Goal: Transaction & Acquisition: Purchase product/service

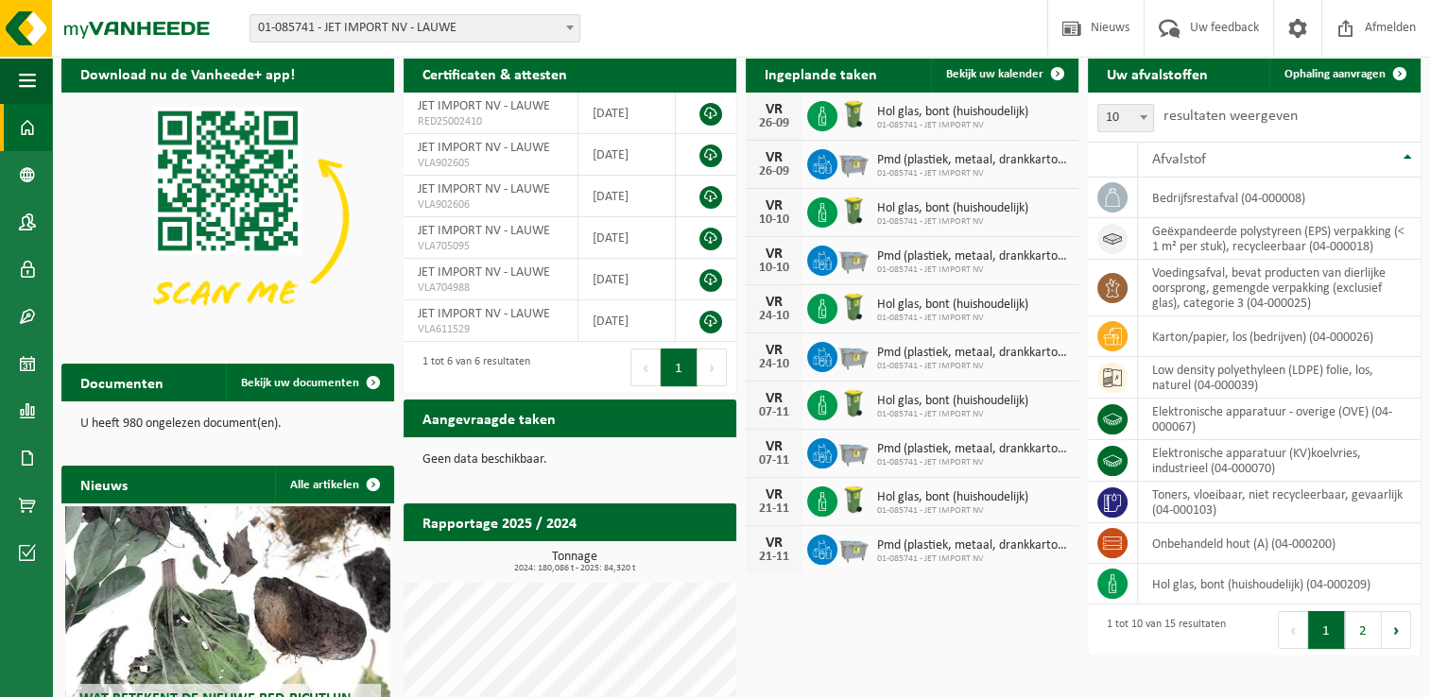
scroll to position [94, 0]
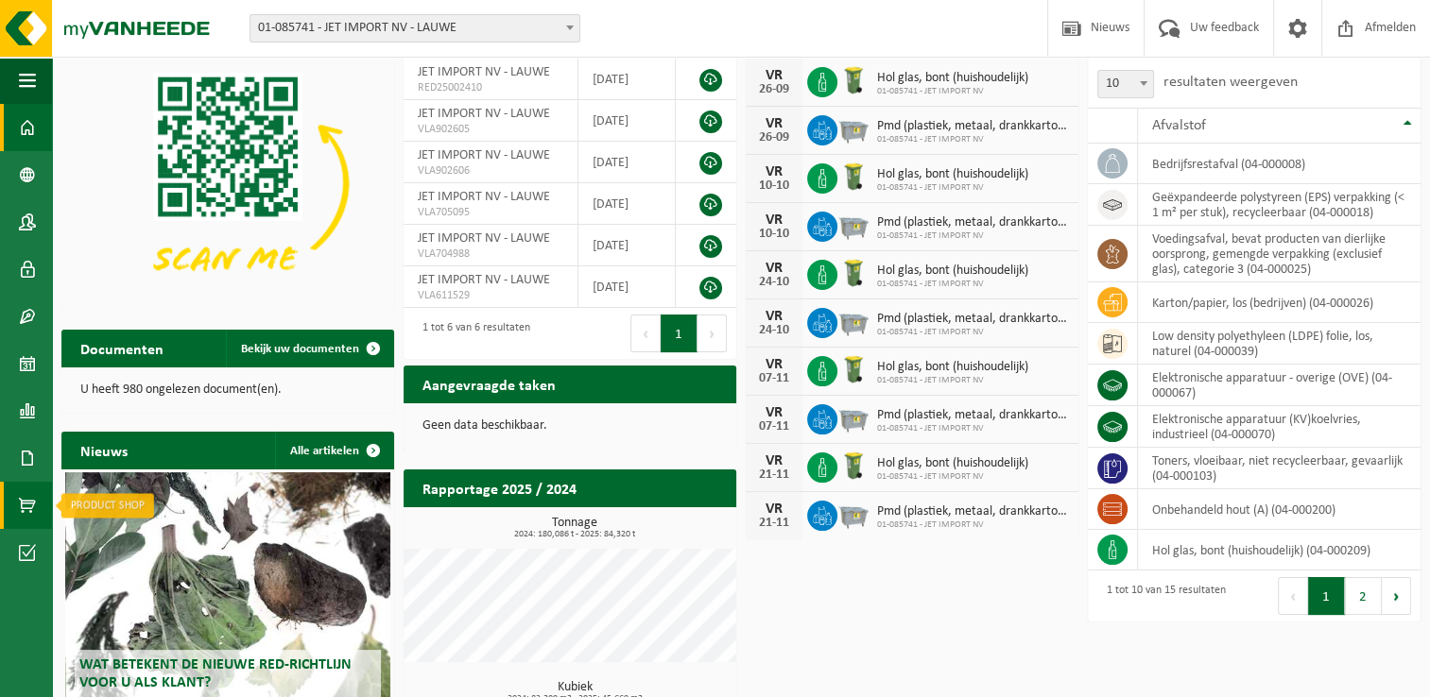
click at [30, 503] on span at bounding box center [27, 505] width 17 height 47
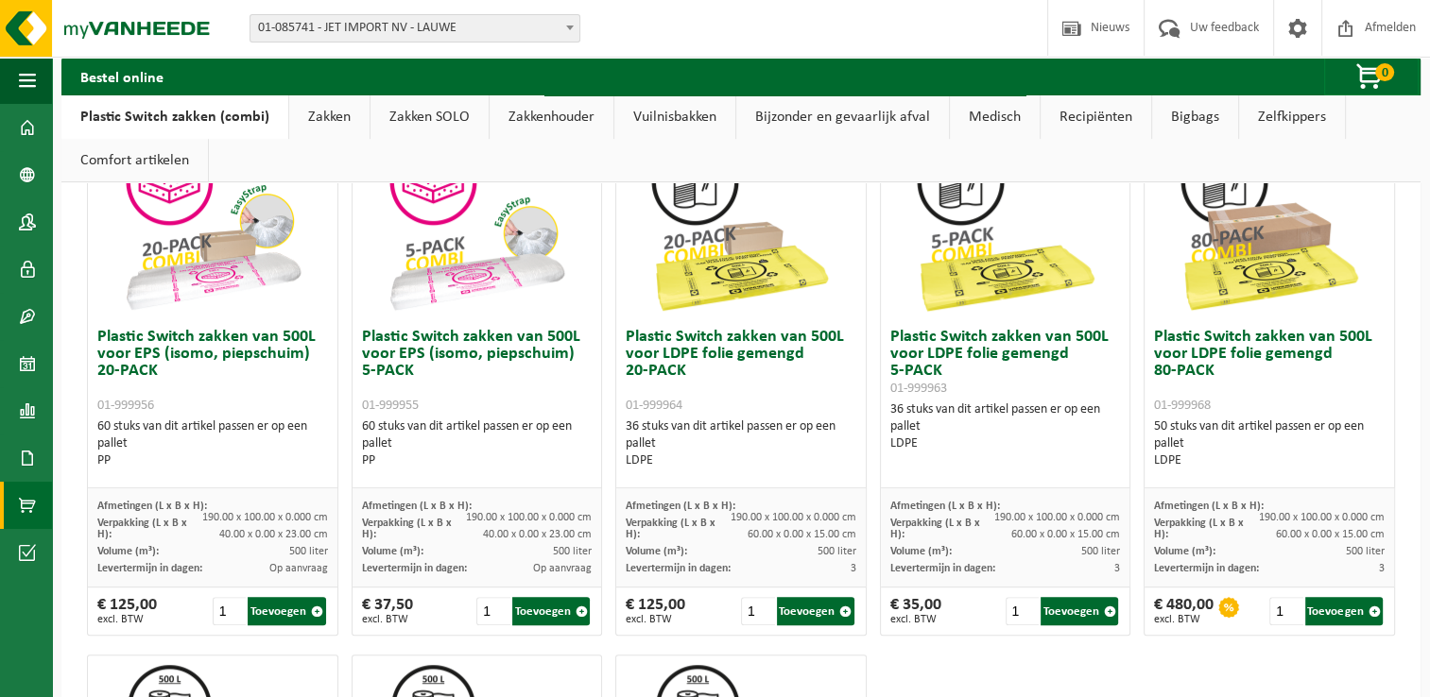
scroll to position [661, 0]
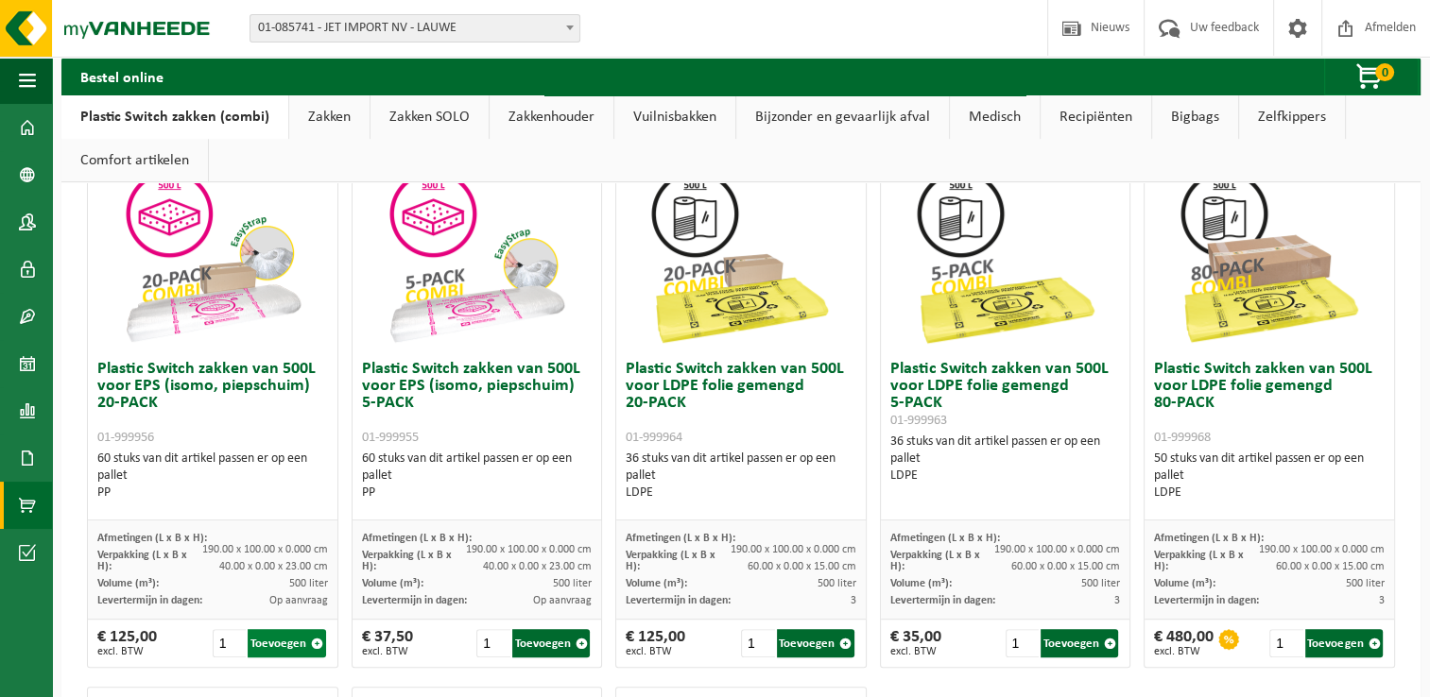
click at [291, 640] on button "Toevoegen" at bounding box center [286, 643] width 77 height 28
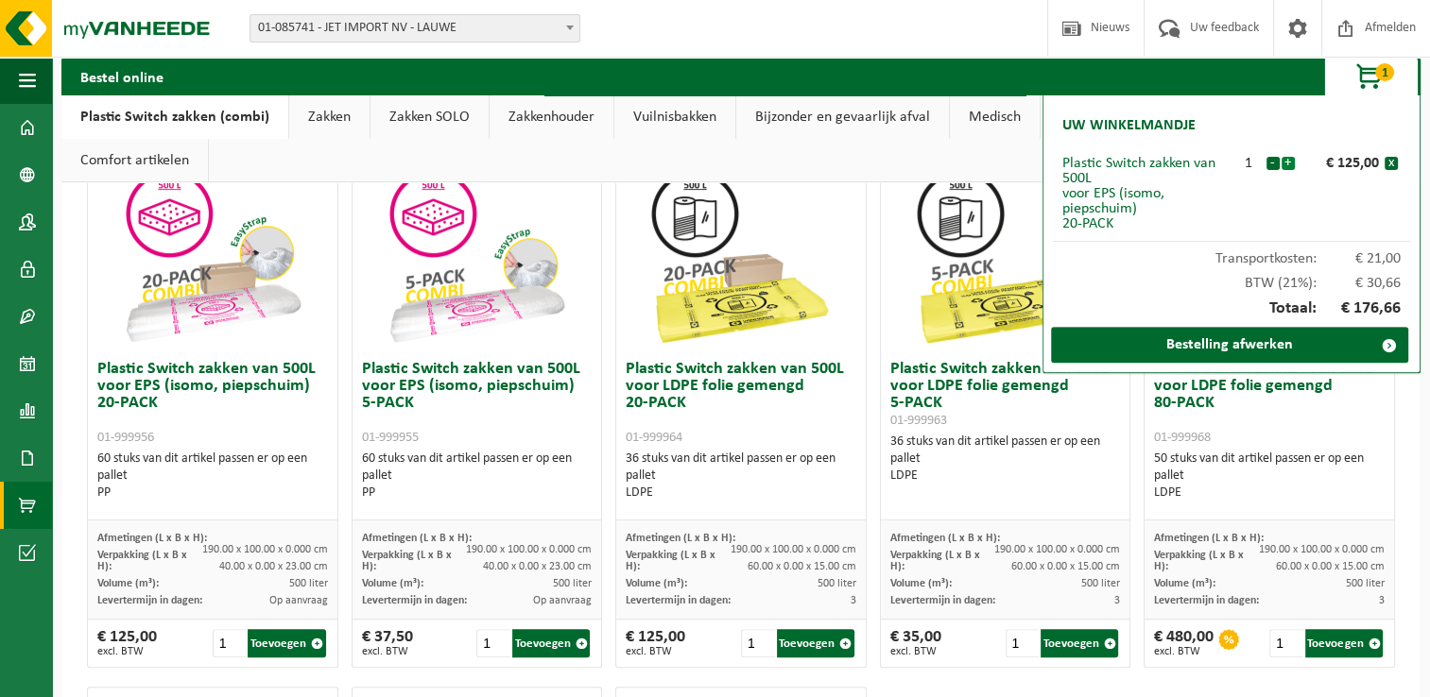
click at [1289, 165] on button "+" at bounding box center [1287, 163] width 13 height 13
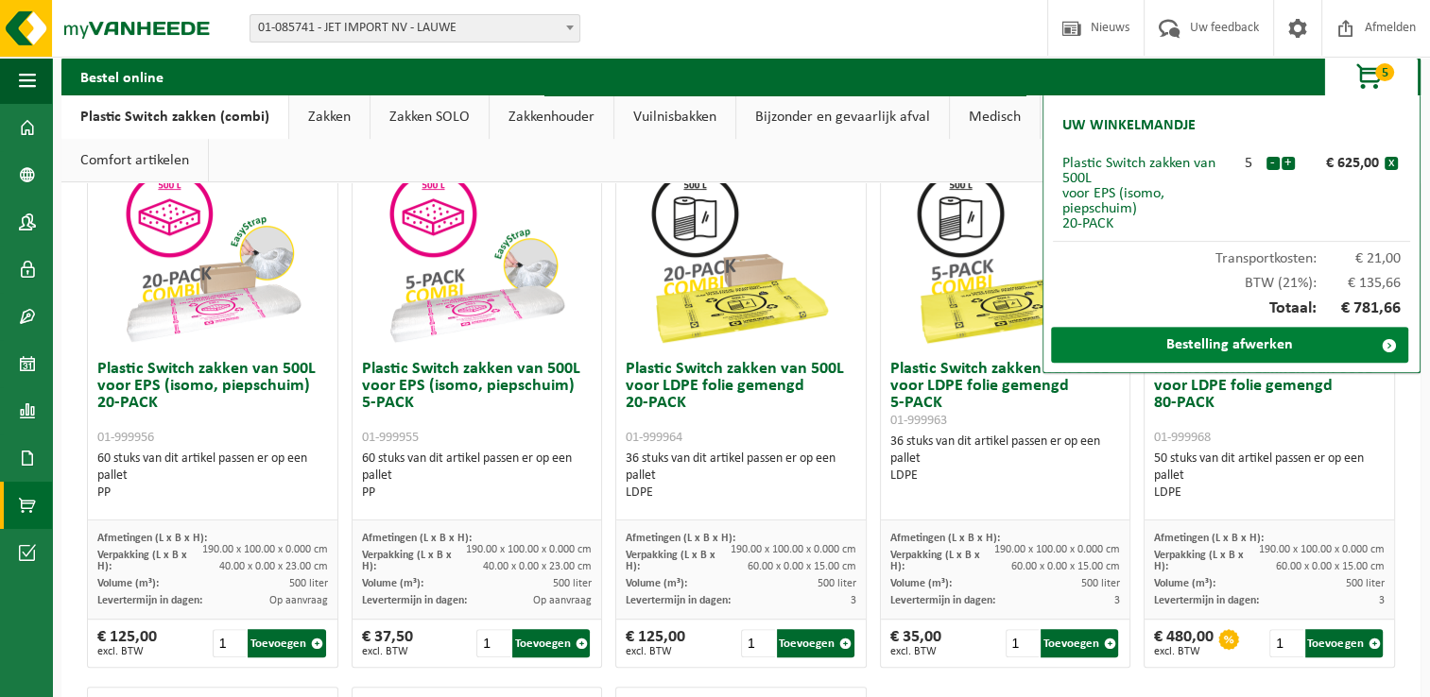
click at [1324, 342] on link "Bestelling afwerken" at bounding box center [1229, 345] width 357 height 36
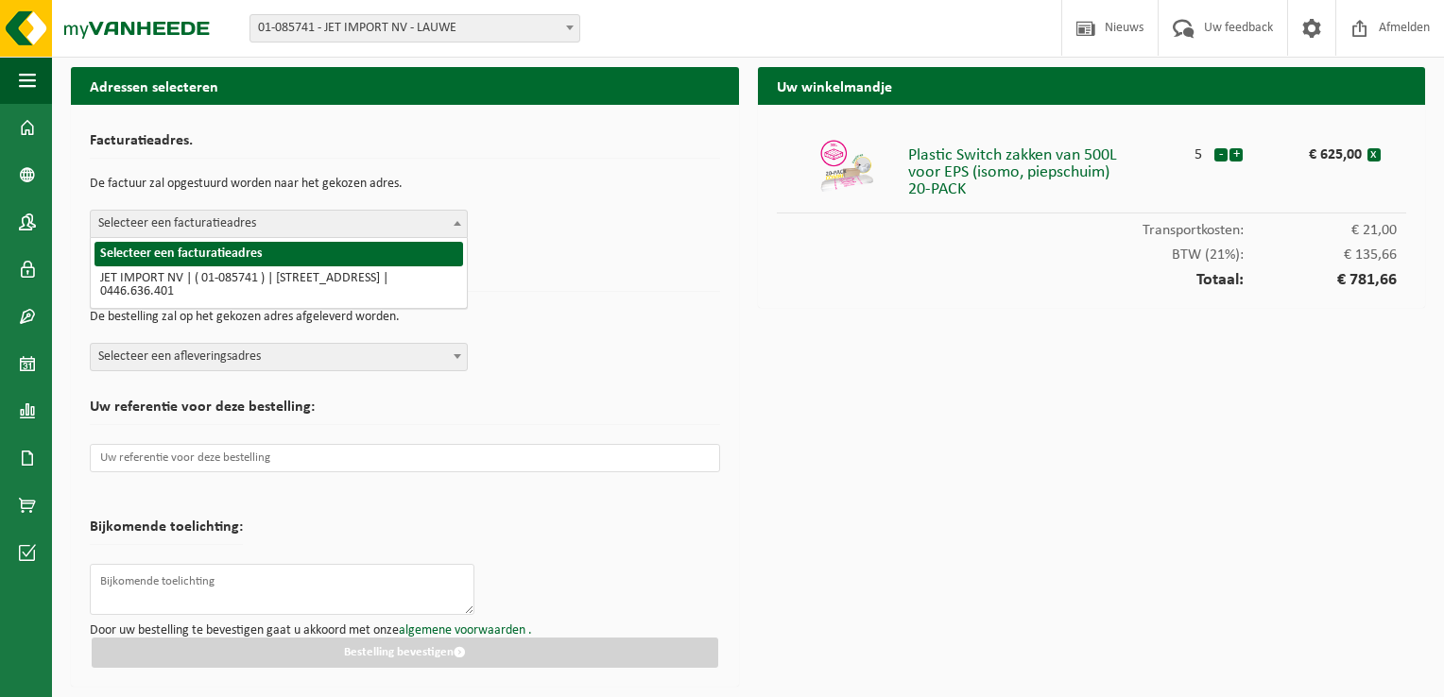
click at [457, 227] on span at bounding box center [457, 223] width 19 height 25
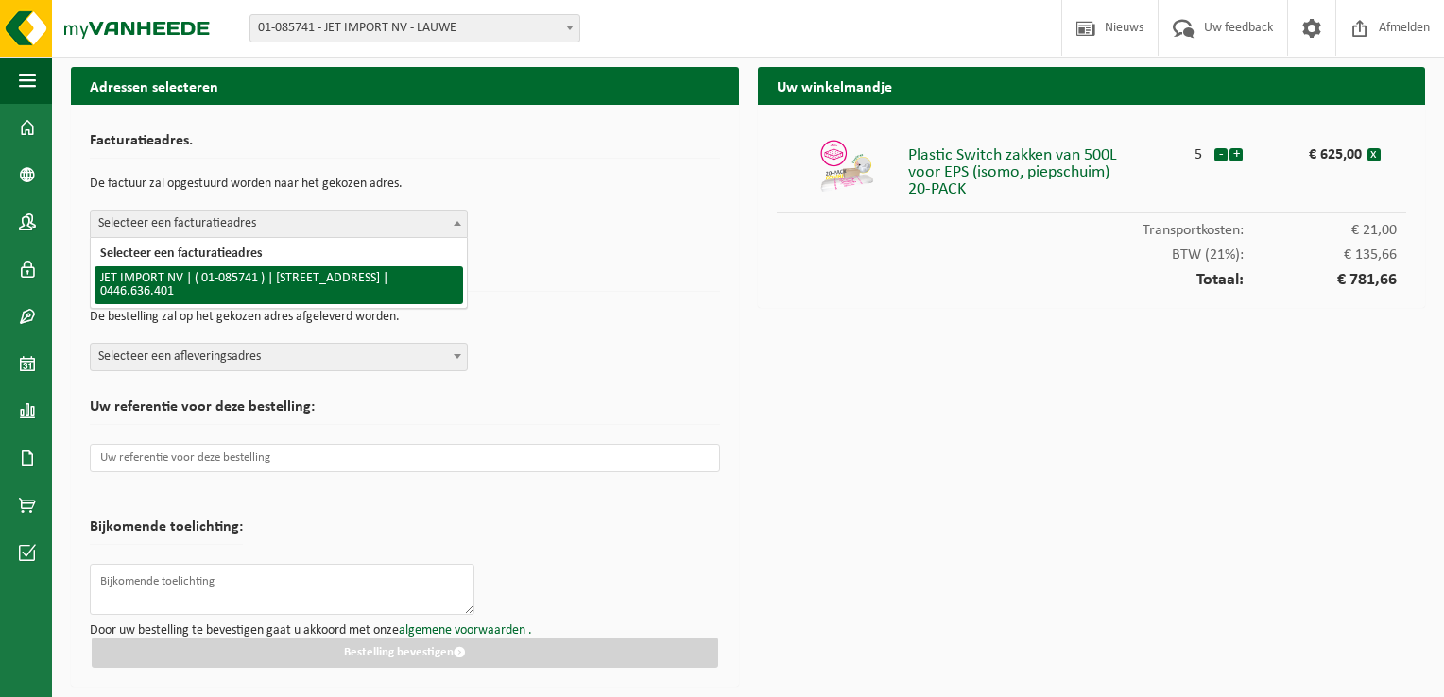
select select "6324"
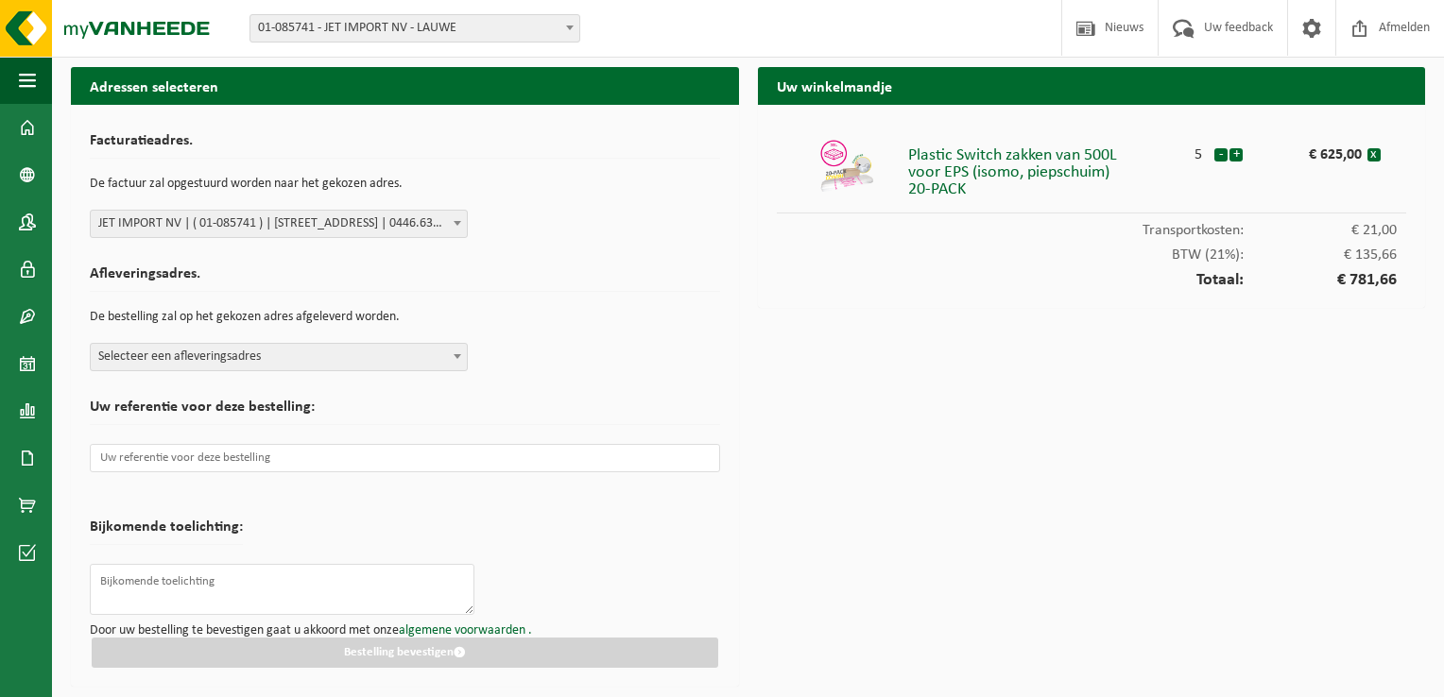
click at [455, 354] on b at bounding box center [458, 356] width 8 height 5
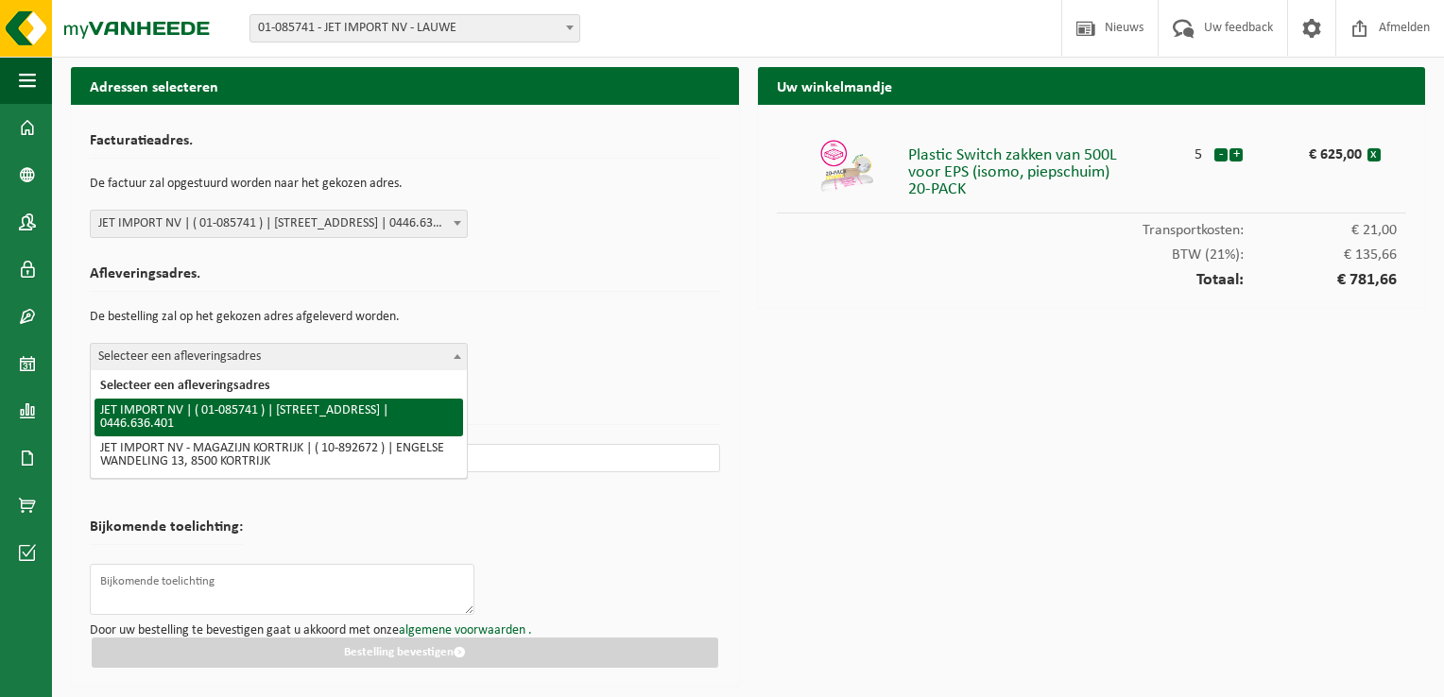
select select "6324"
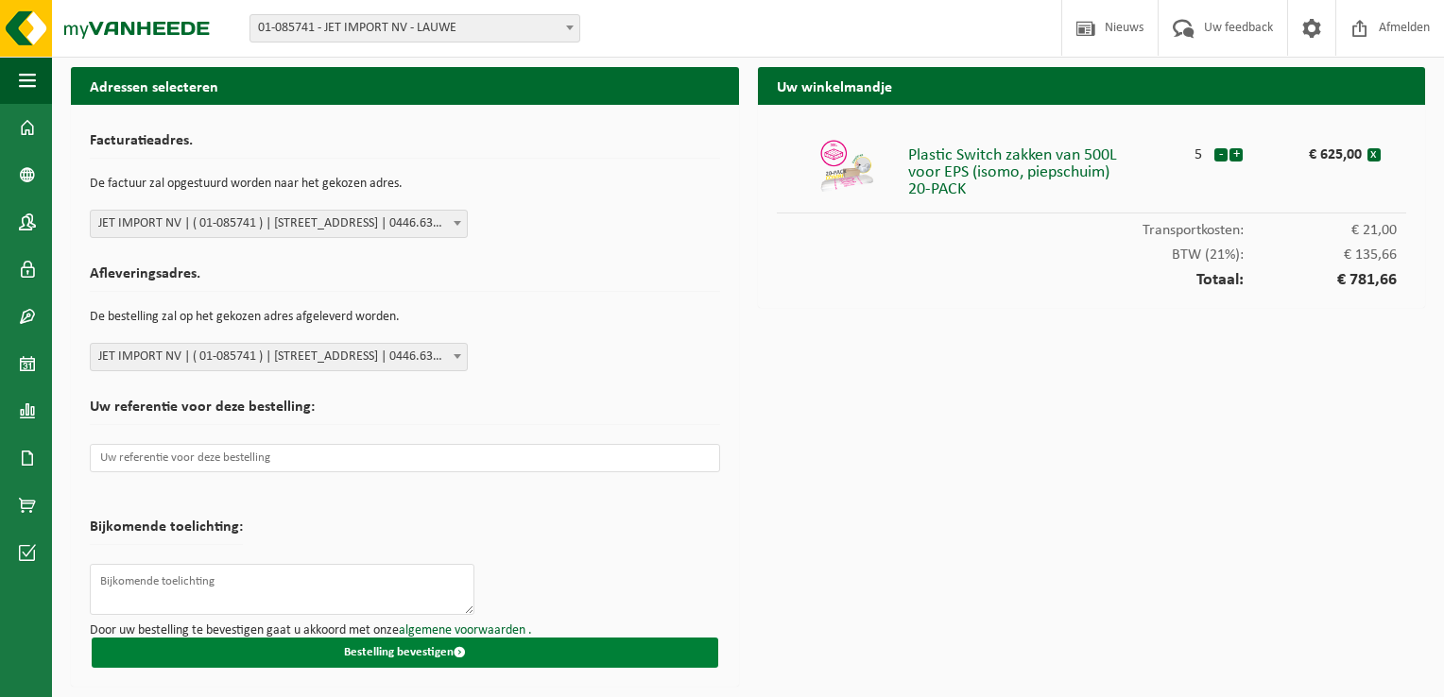
click at [416, 643] on button "Bestelling bevestigen" at bounding box center [405, 653] width 626 height 30
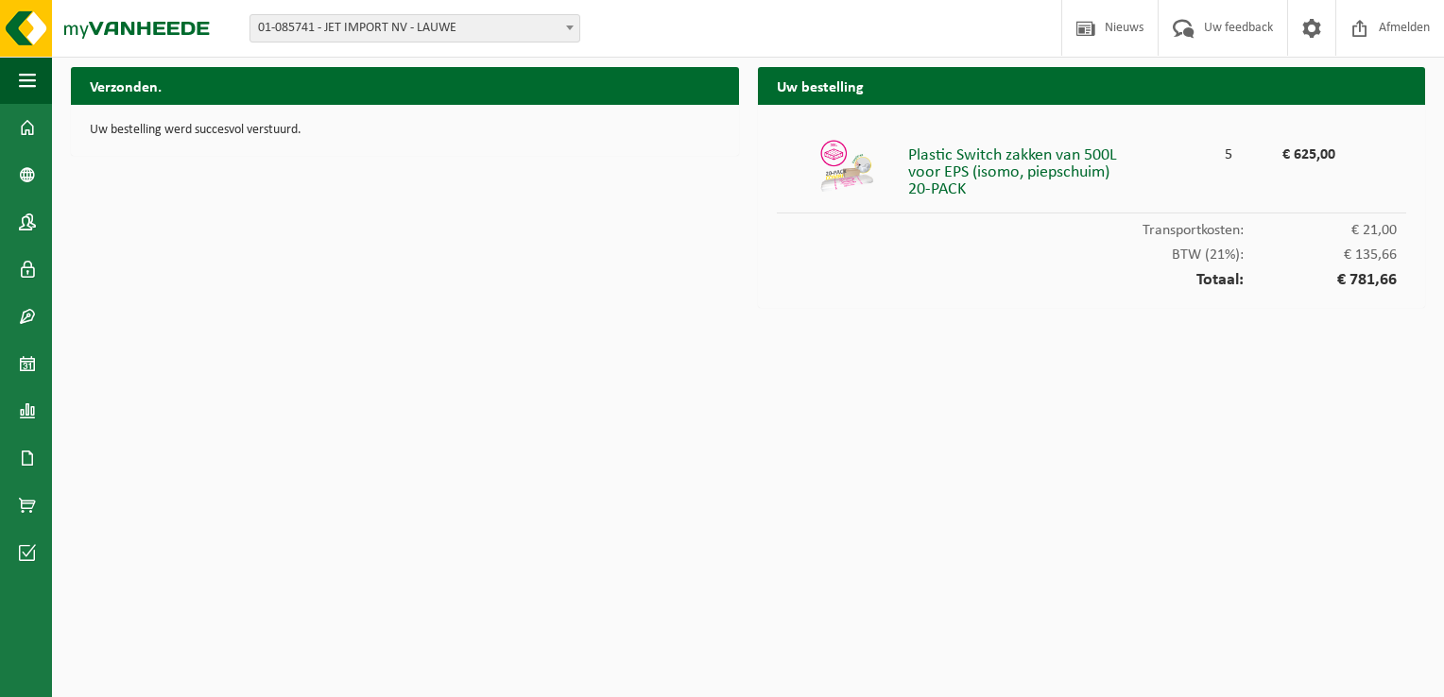
click at [962, 266] on div "Totaal: € 781,66" at bounding box center [1092, 276] width 630 height 26
click at [34, 129] on span at bounding box center [27, 127] width 17 height 47
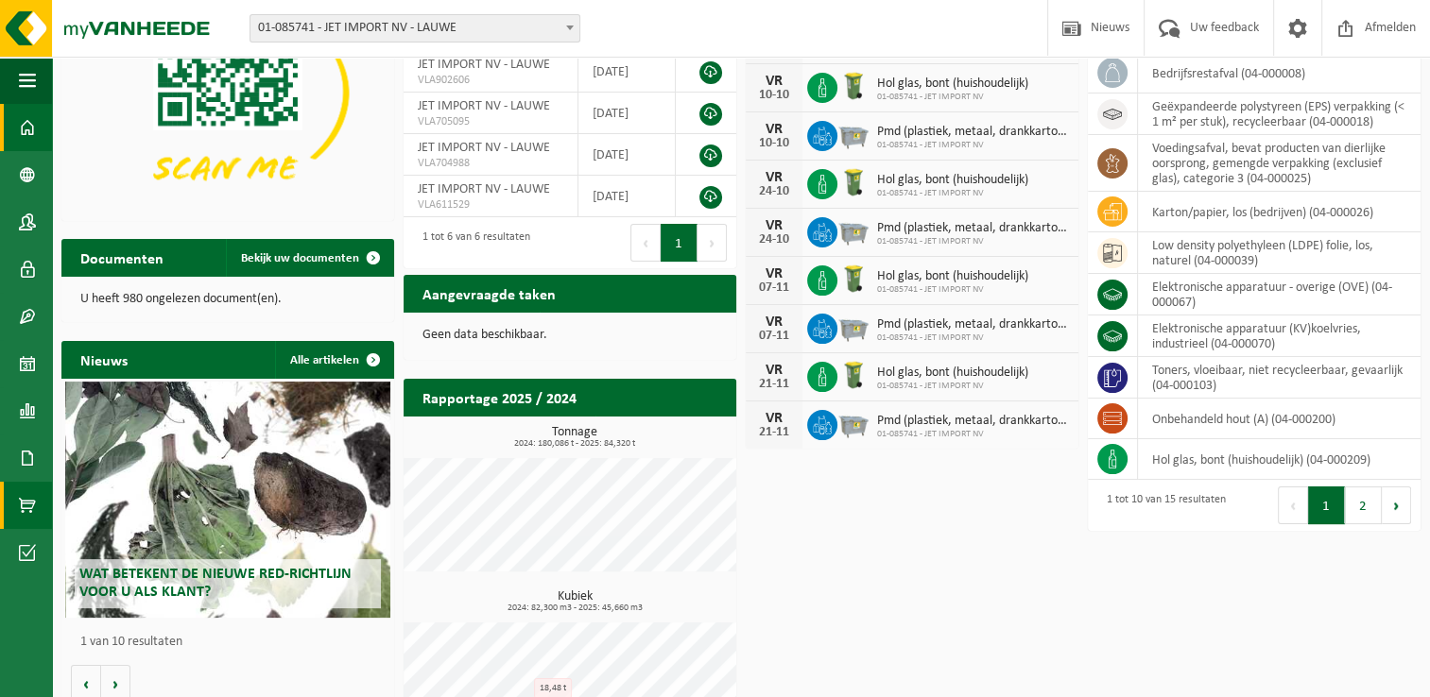
scroll to position [189, 0]
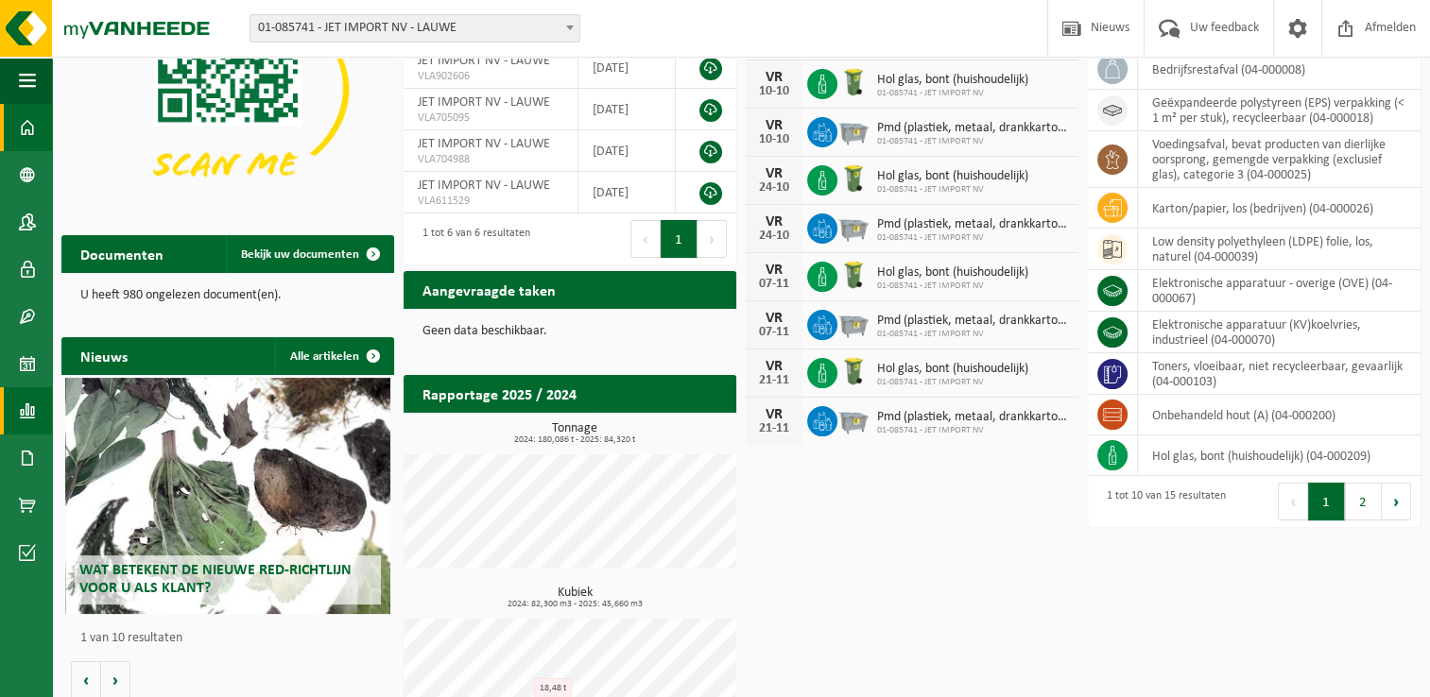
click at [29, 412] on span at bounding box center [27, 410] width 17 height 47
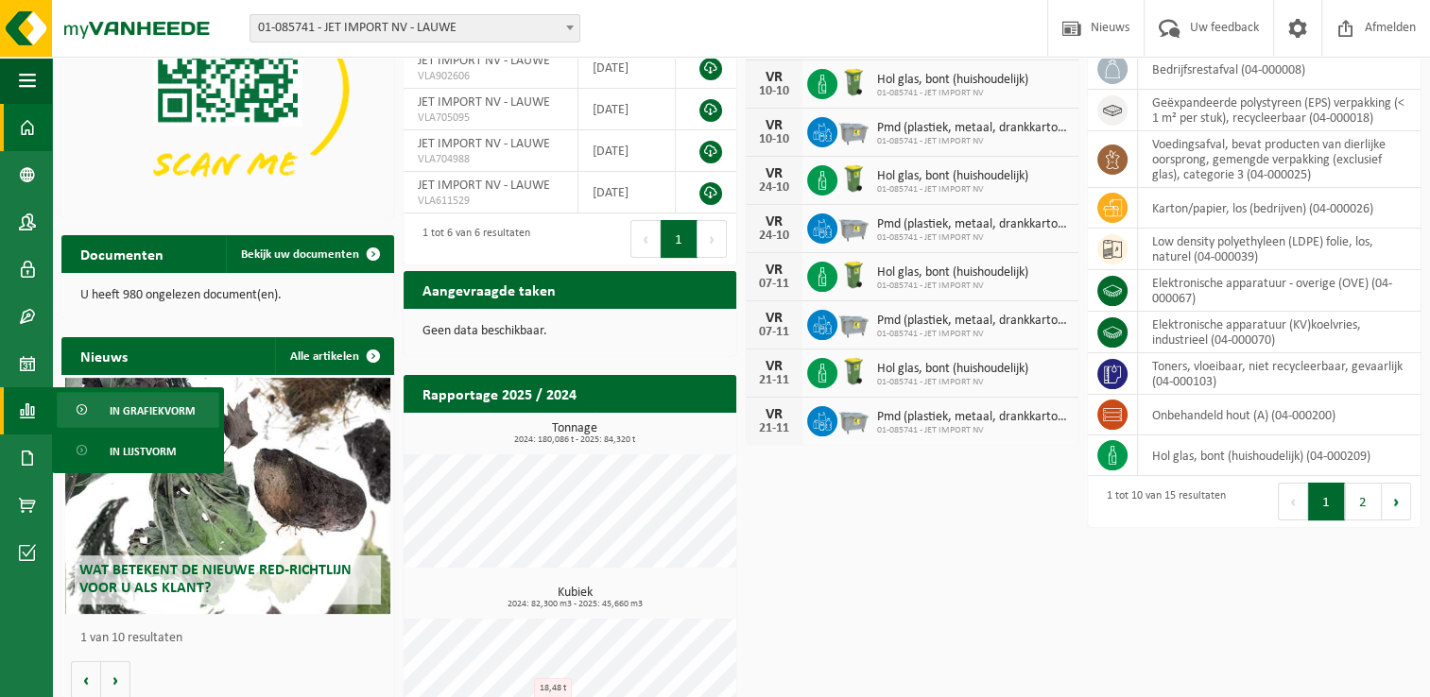
click at [138, 411] on span "In grafiekvorm" at bounding box center [152, 411] width 85 height 36
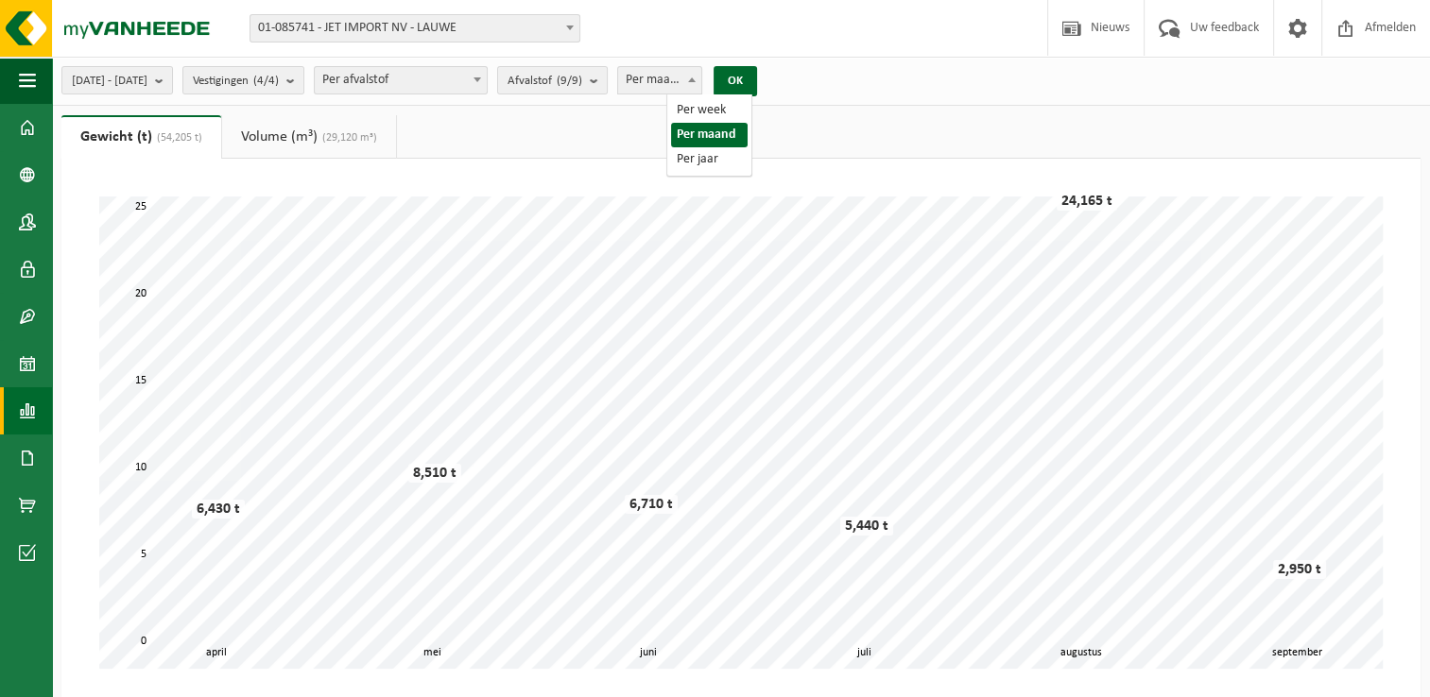
click at [701, 85] on span at bounding box center [691, 79] width 19 height 25
select select "3"
click at [607, 81] on b "submit" at bounding box center [598, 80] width 17 height 26
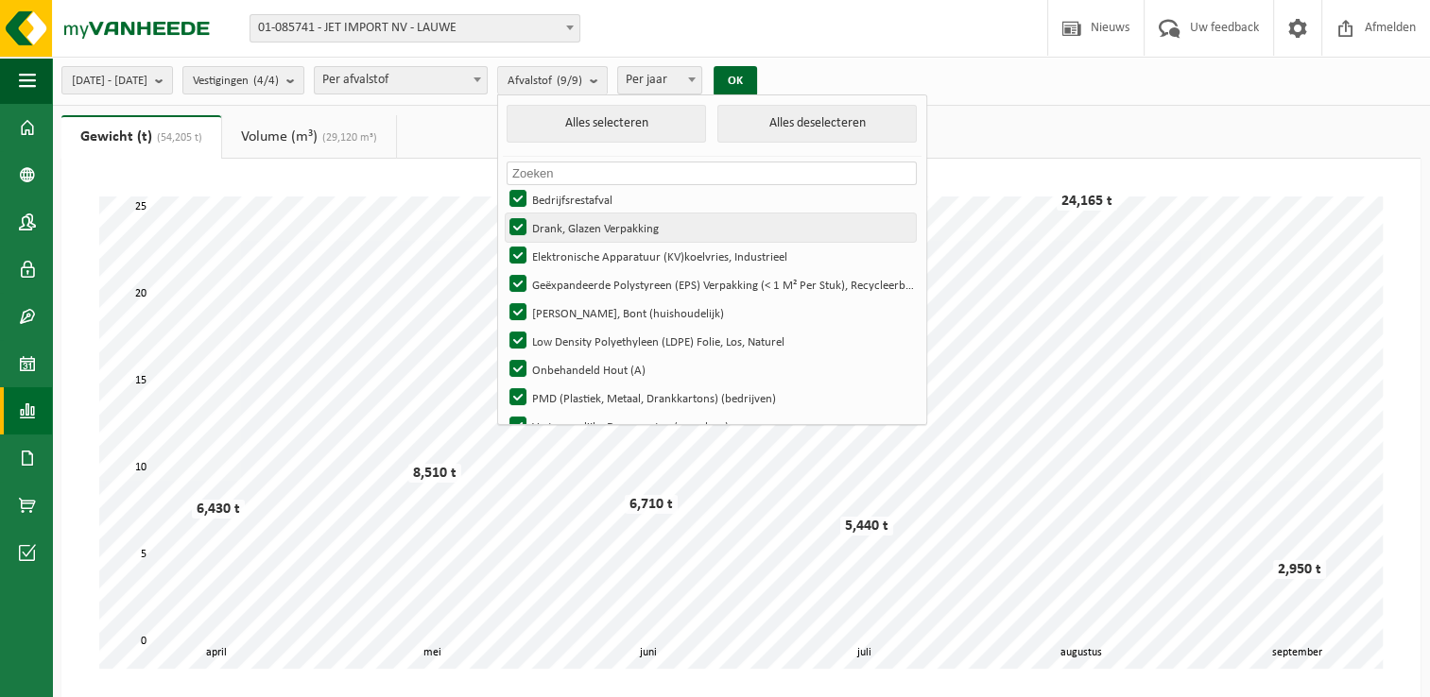
click at [576, 224] on label "Drank, Glazen Verpakking" at bounding box center [710, 228] width 410 height 28
click at [503, 214] on input "Drank, Glazen Verpakking" at bounding box center [502, 213] width 1 height 1
checkbox input "false"
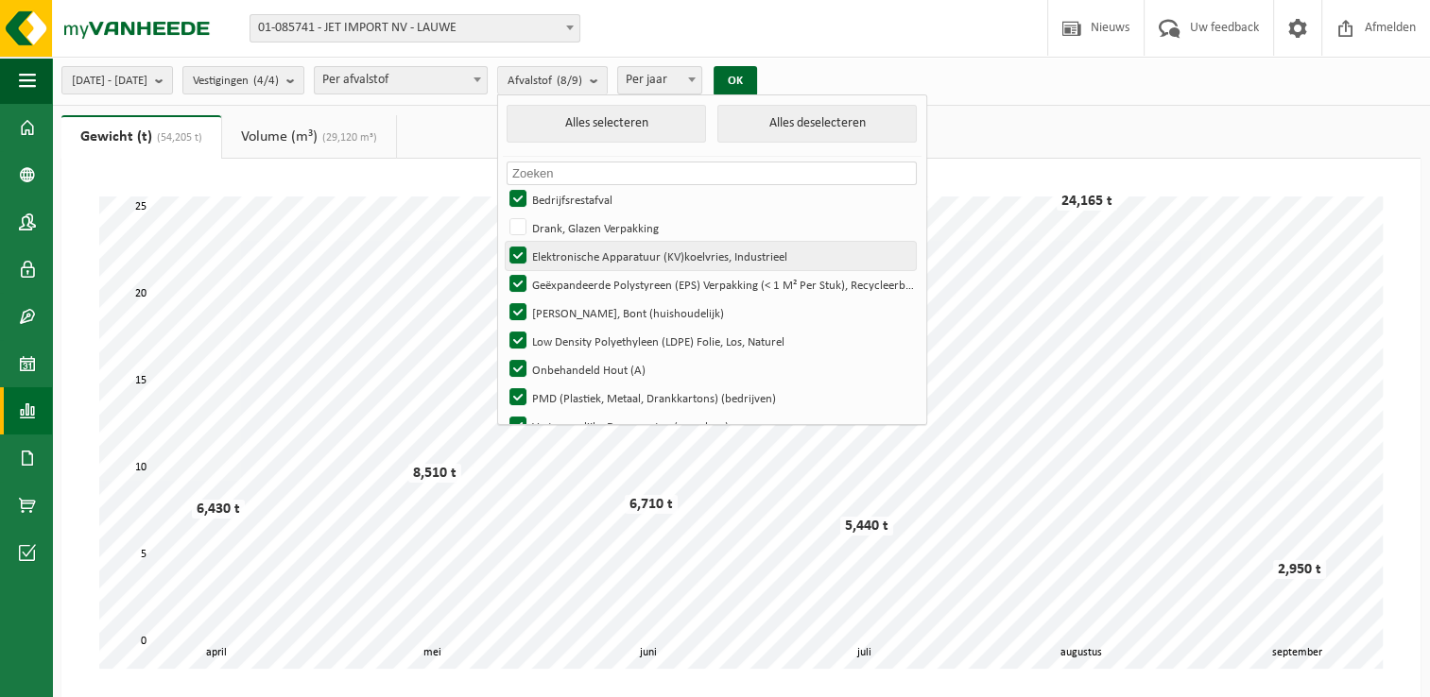
click at [571, 249] on label "Elektronische Apparatuur (KV)koelvries, Industrieel" at bounding box center [710, 256] width 410 height 28
click at [503, 242] on input "Elektronische Apparatuur (KV)koelvries, Industrieel" at bounding box center [502, 241] width 1 height 1
checkbox input "false"
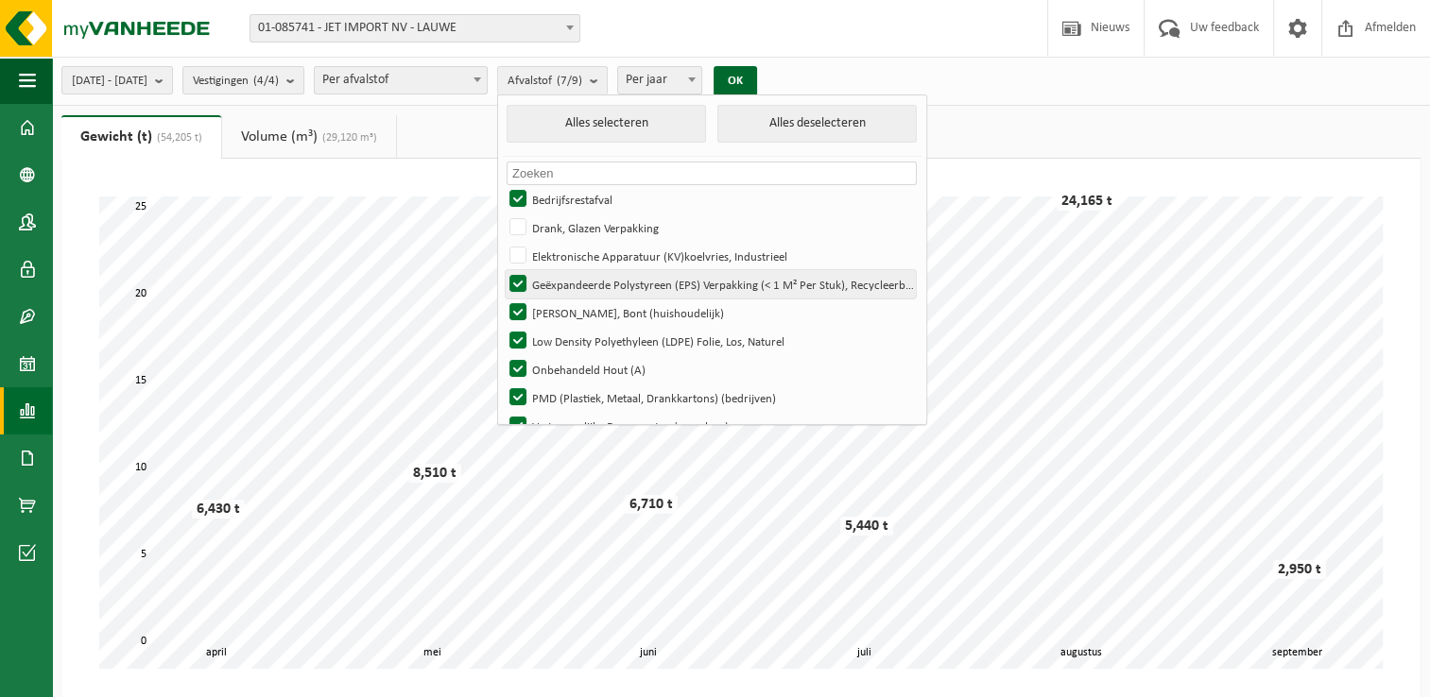
click at [571, 283] on label "Geëxpandeerde Polystyreen (EPS) Verpakking (< 1 M² Per Stuk), Recycleerbaar" at bounding box center [710, 284] width 410 height 28
click at [503, 270] on input "Geëxpandeerde Polystyreen (EPS) Verpakking (< 1 M² Per Stuk), Recycleerbaar" at bounding box center [502, 269] width 1 height 1
checkbox input "false"
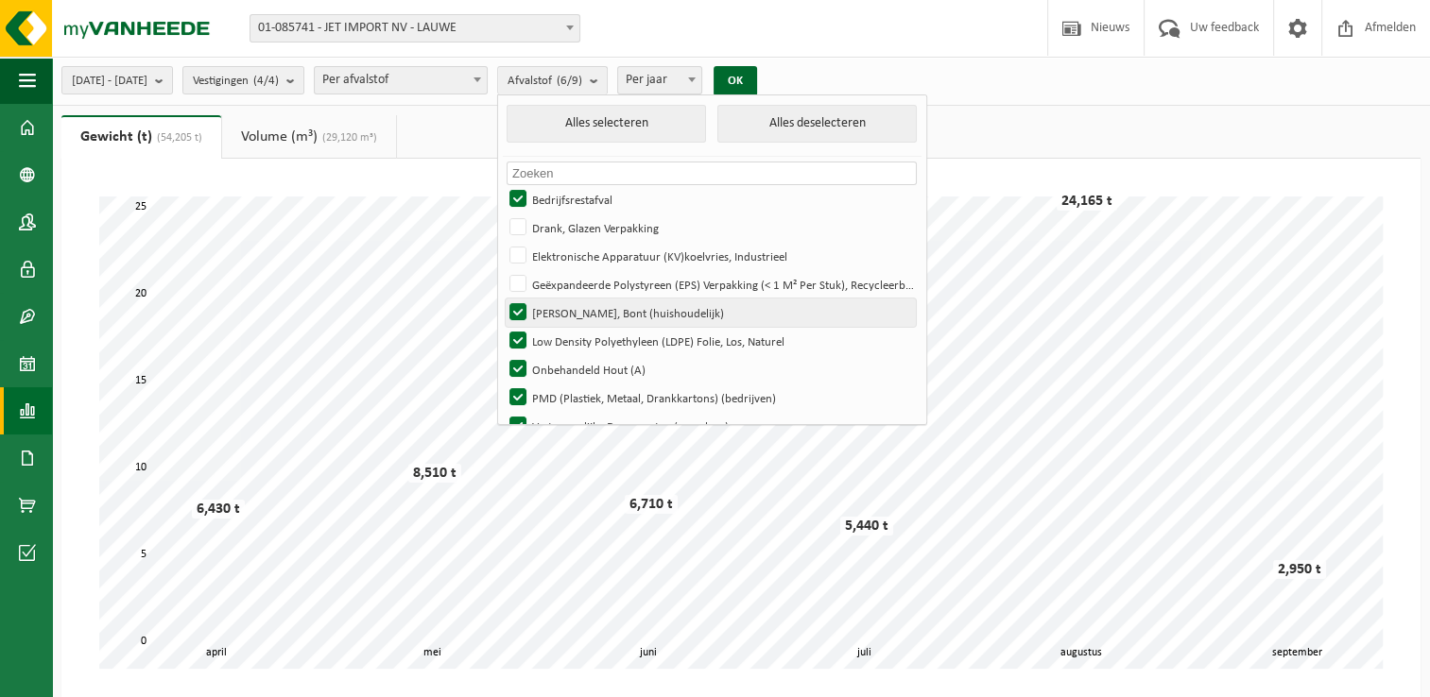
click at [562, 306] on label "[PERSON_NAME], Bont (huishoudelijk)" at bounding box center [710, 313] width 410 height 28
click at [503, 299] on input "[PERSON_NAME], Bont (huishoudelijk)" at bounding box center [502, 298] width 1 height 1
checkbox input "false"
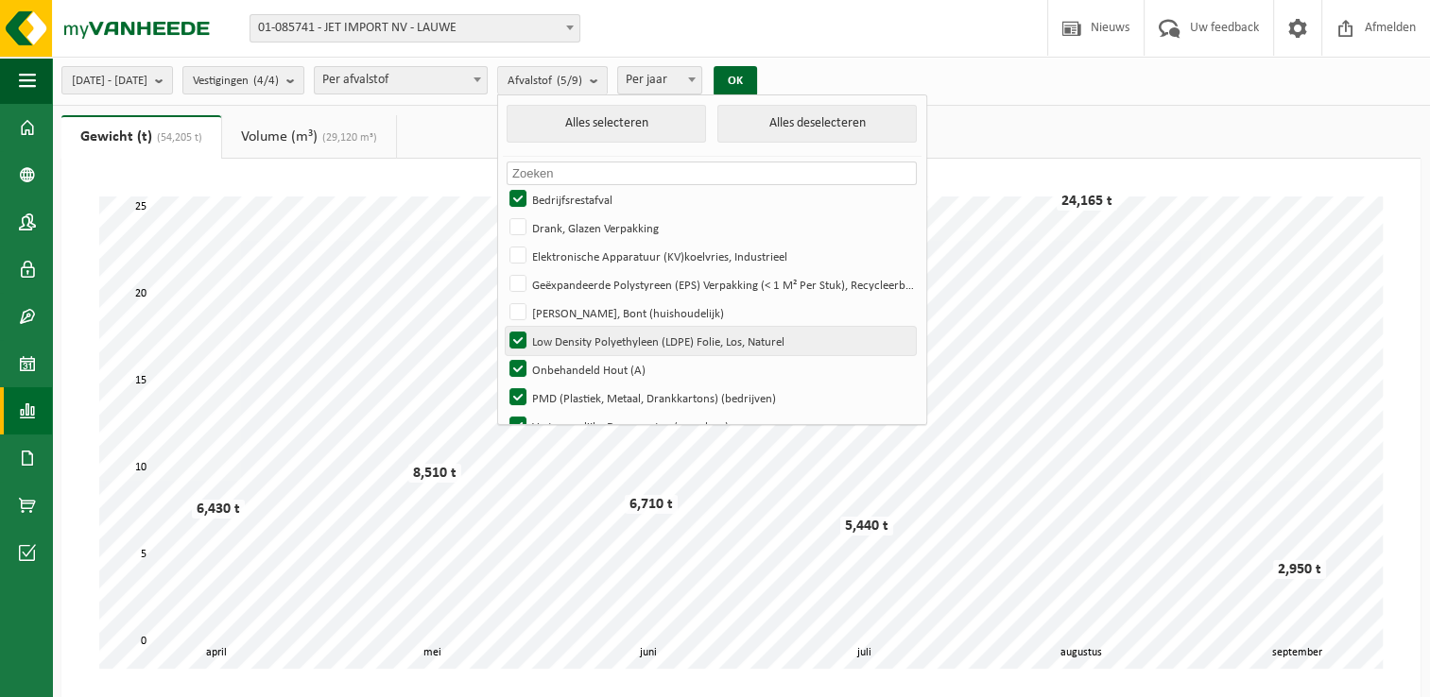
click at [563, 332] on label "Low Density Polyethyleen (LDPE) Folie, Los, Naturel" at bounding box center [710, 341] width 410 height 28
click at [503, 327] on input "Low Density Polyethyleen (LDPE) Folie, Los, Naturel" at bounding box center [502, 326] width 1 height 1
checkbox input "false"
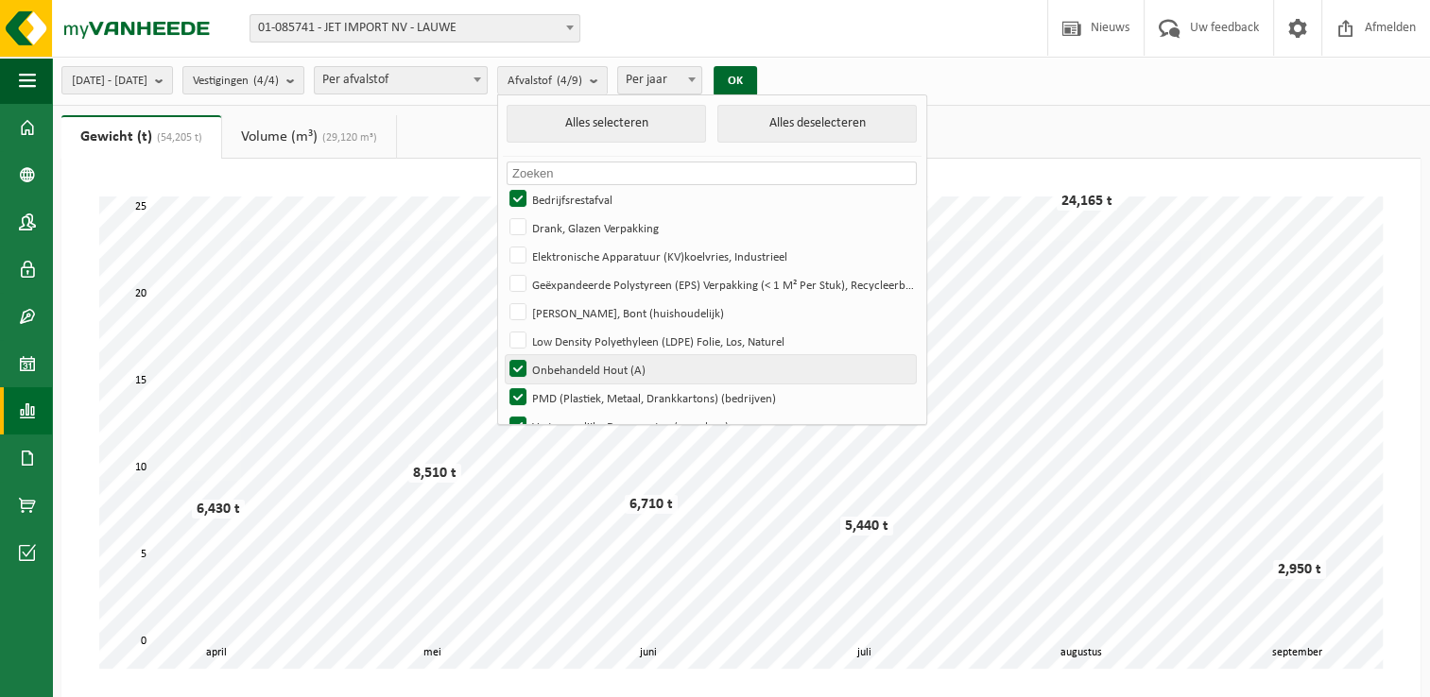
click at [557, 361] on label "Onbehandeld Hout (A)" at bounding box center [710, 369] width 410 height 28
click at [503, 355] on input "Onbehandeld Hout (A)" at bounding box center [502, 354] width 1 height 1
checkbox input "false"
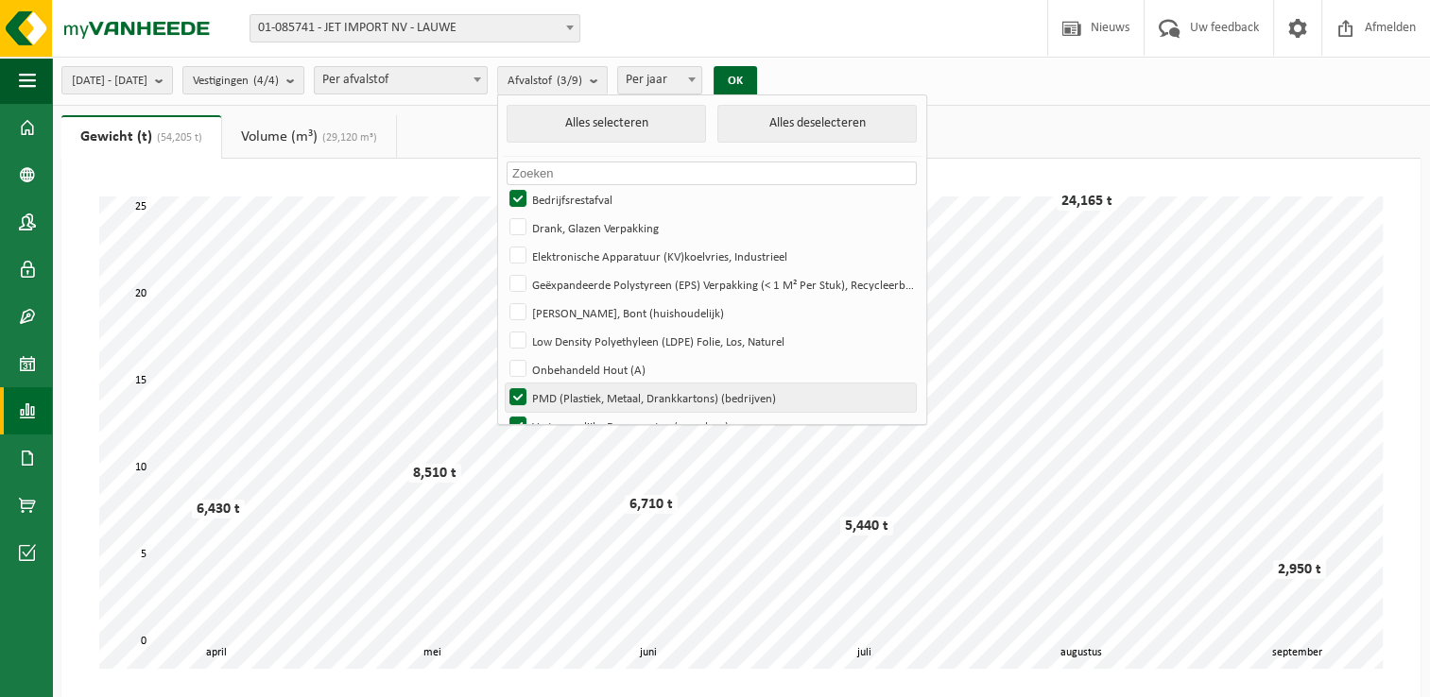
click at [563, 393] on label "PMD (Plastiek, Metaal, Drankkartons) (bedrijven)" at bounding box center [710, 398] width 410 height 28
click at [503, 384] on input "PMD (Plastiek, Metaal, Drankkartons) (bedrijven)" at bounding box center [502, 383] width 1 height 1
checkbox input "false"
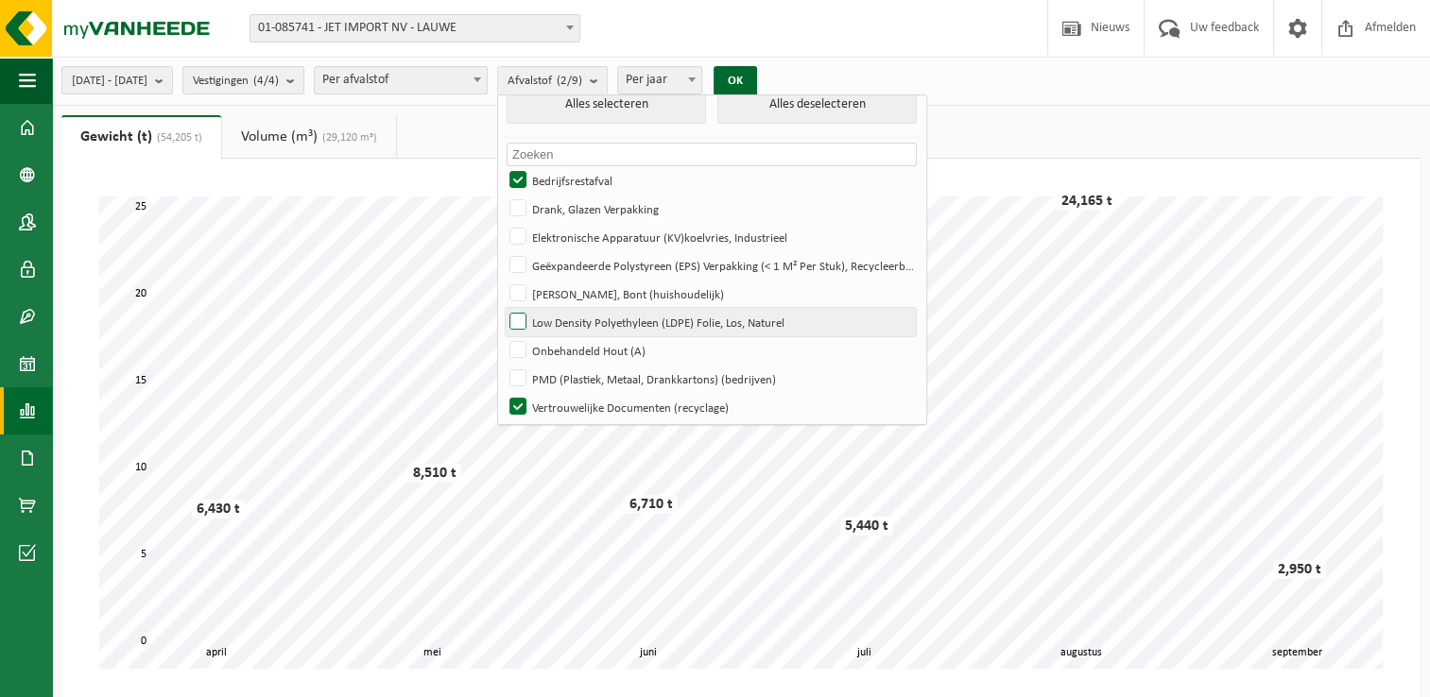
scroll to position [24, 0]
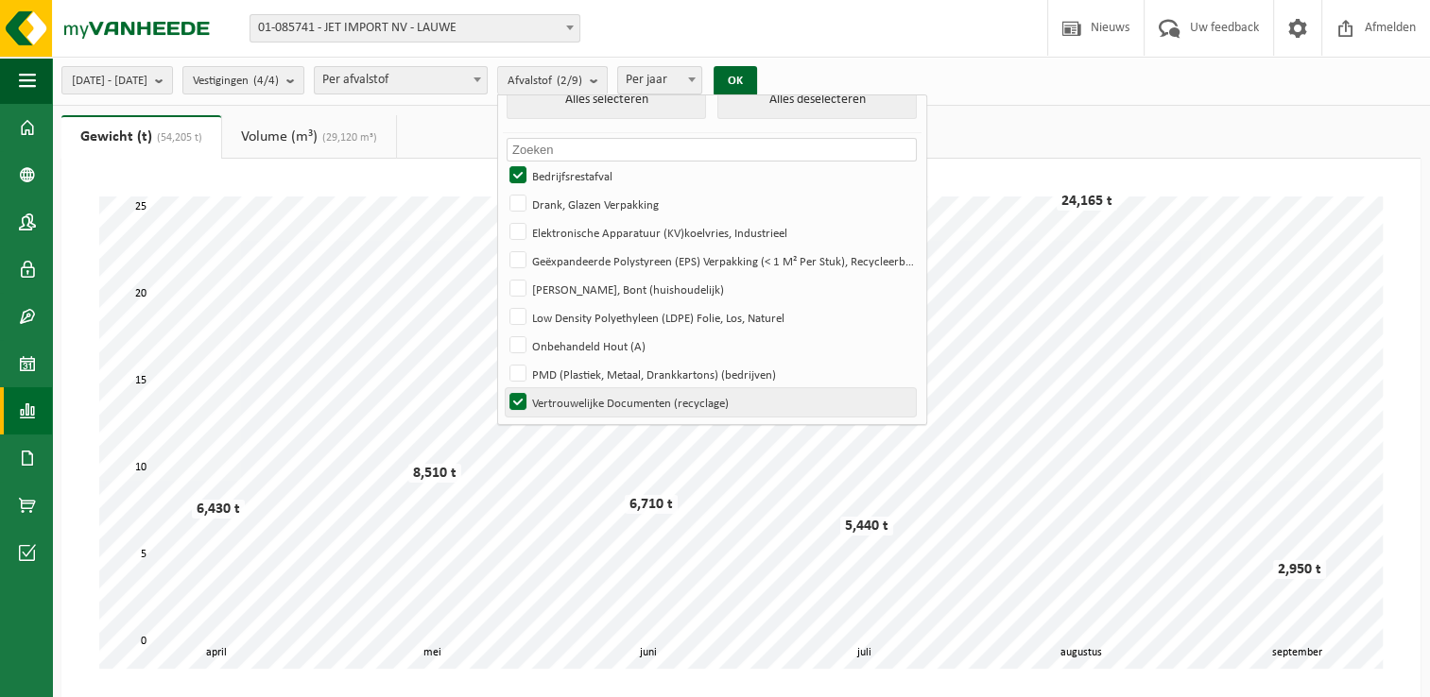
click at [559, 399] on label "Vertrouwelijke Documenten (recyclage)" at bounding box center [710, 402] width 410 height 28
click at [503, 388] on input "Vertrouwelijke Documenten (recyclage)" at bounding box center [502, 387] width 1 height 1
checkbox input "false"
click at [172, 83] on b "submit" at bounding box center [163, 80] width 17 height 26
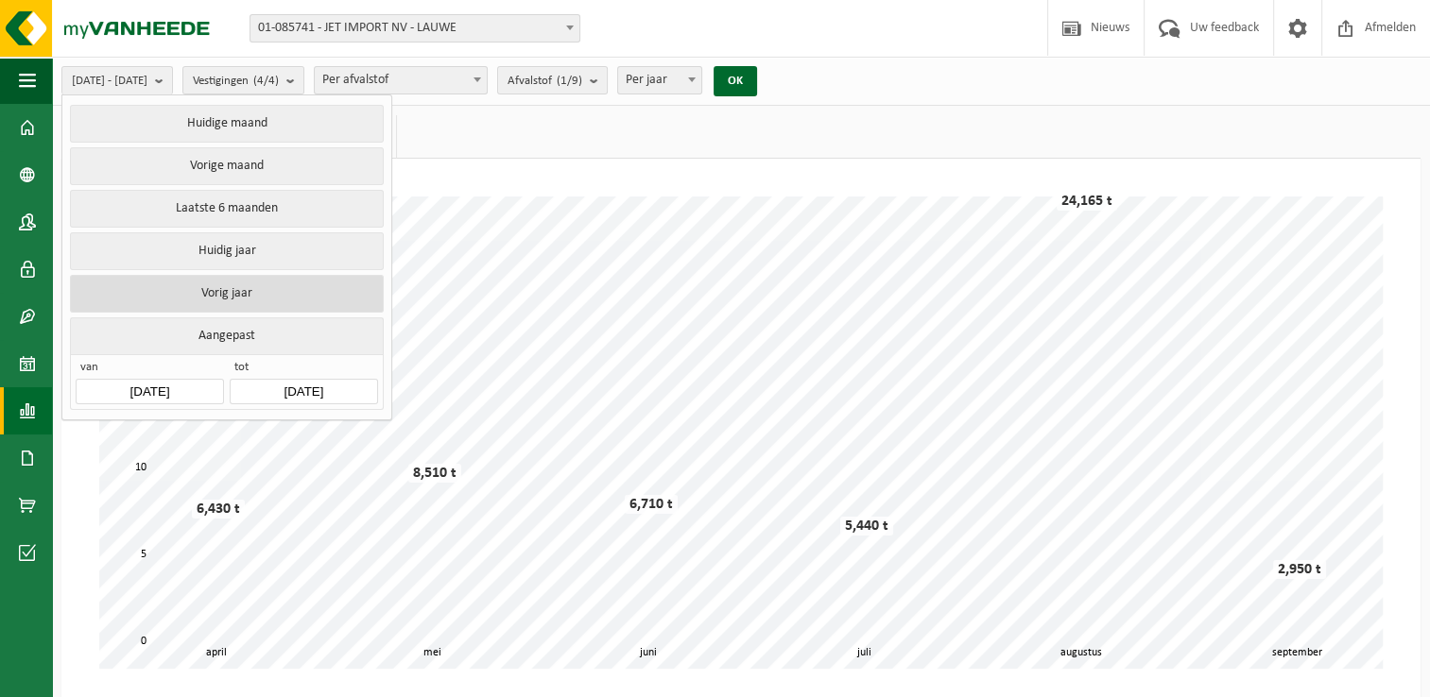
click at [215, 292] on button "Vorig jaar" at bounding box center [226, 294] width 313 height 38
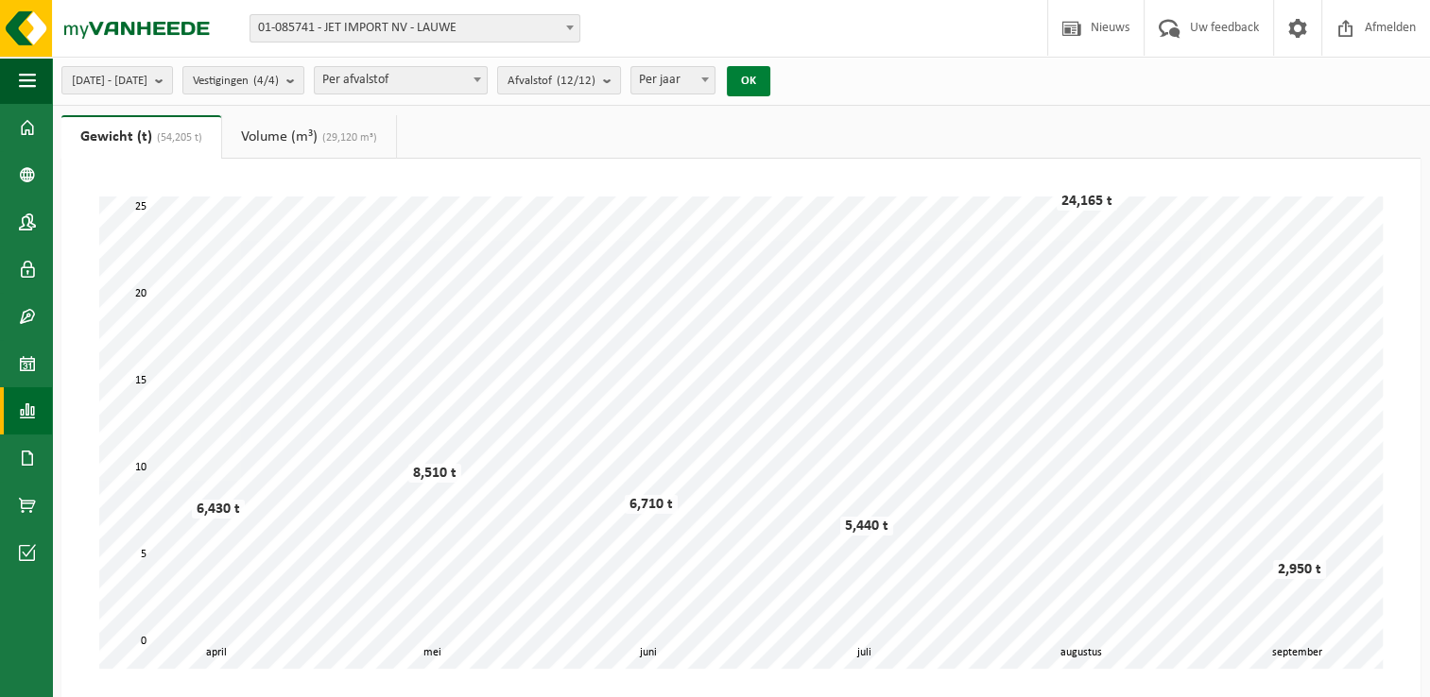
click at [770, 80] on button "OK" at bounding box center [748, 81] width 43 height 30
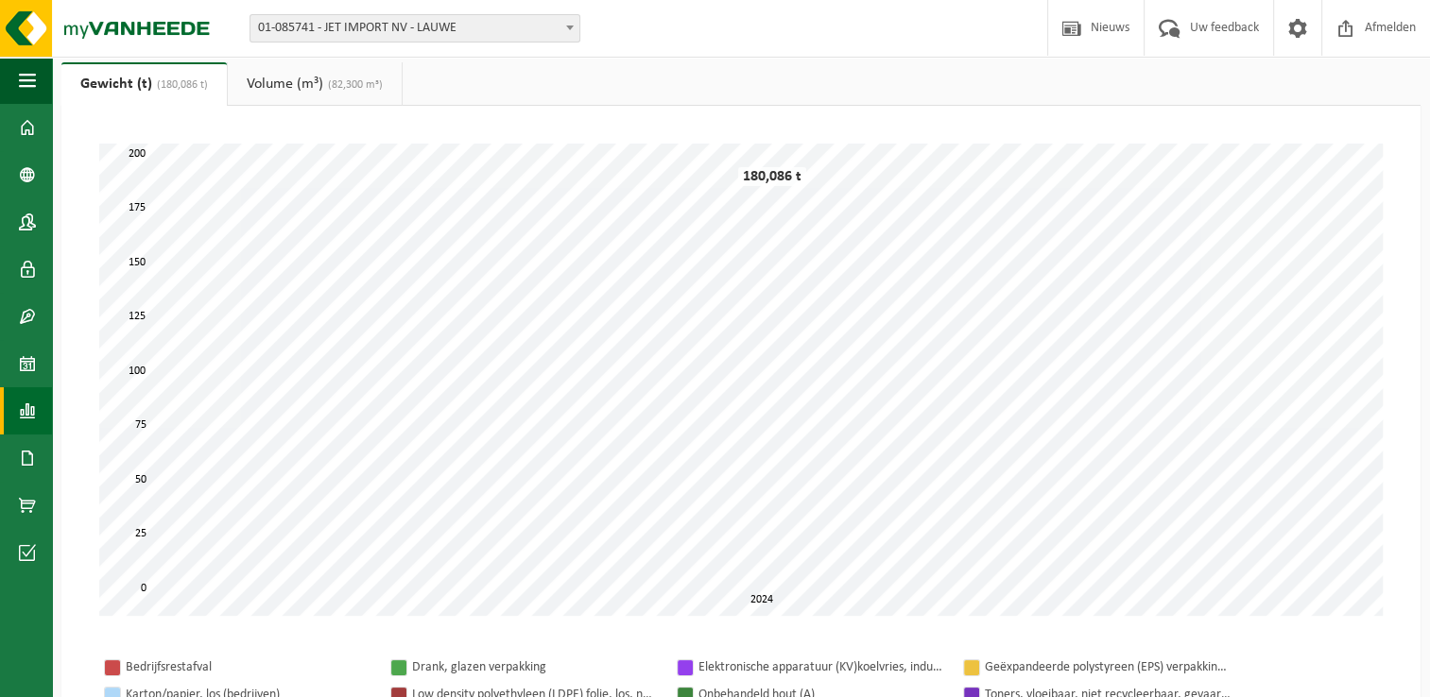
scroll to position [0, 0]
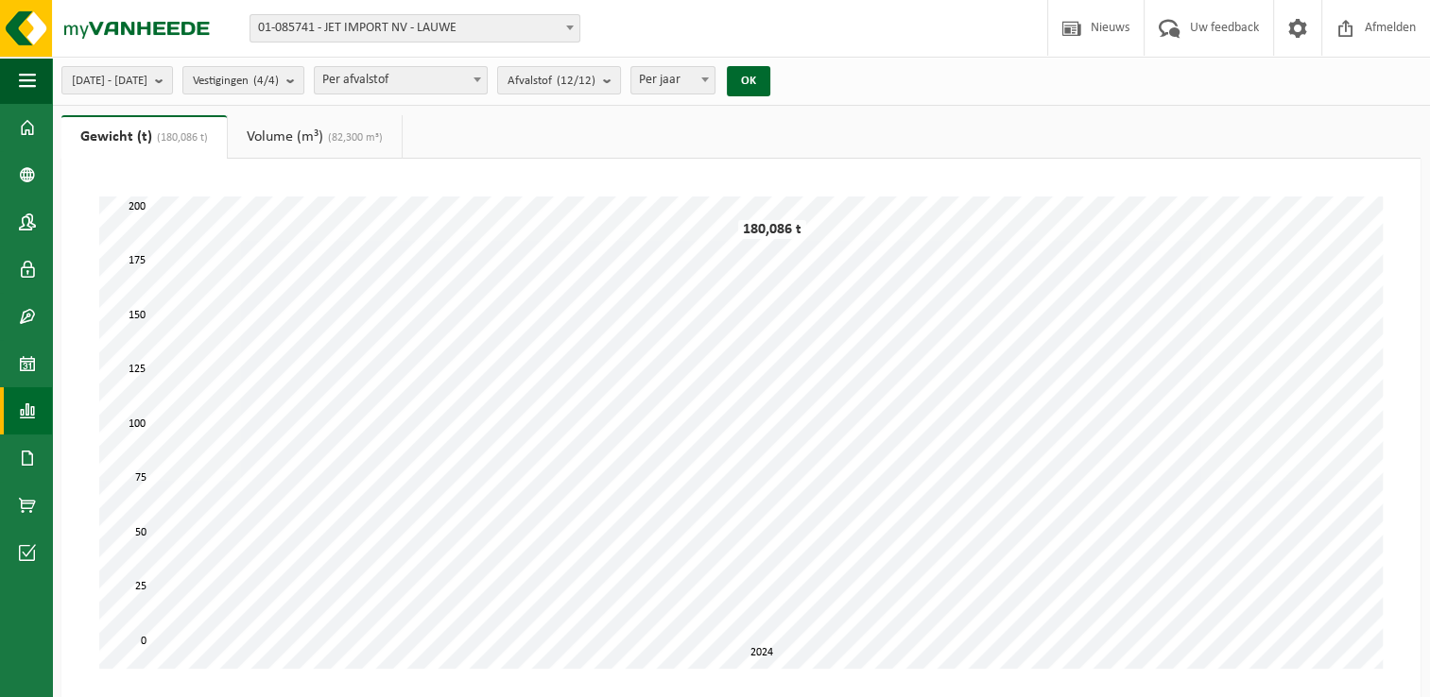
click at [487, 85] on span at bounding box center [477, 79] width 19 height 25
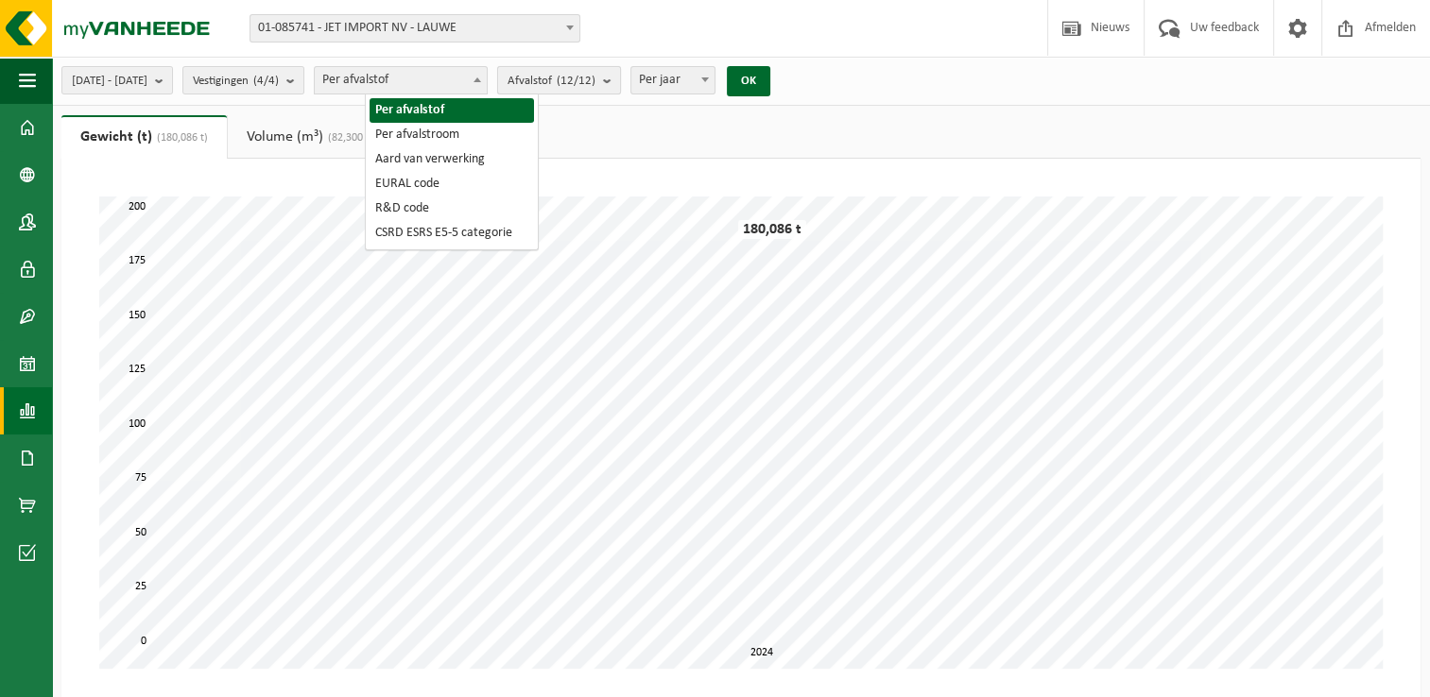
click at [620, 82] on b "submit" at bounding box center [611, 80] width 17 height 26
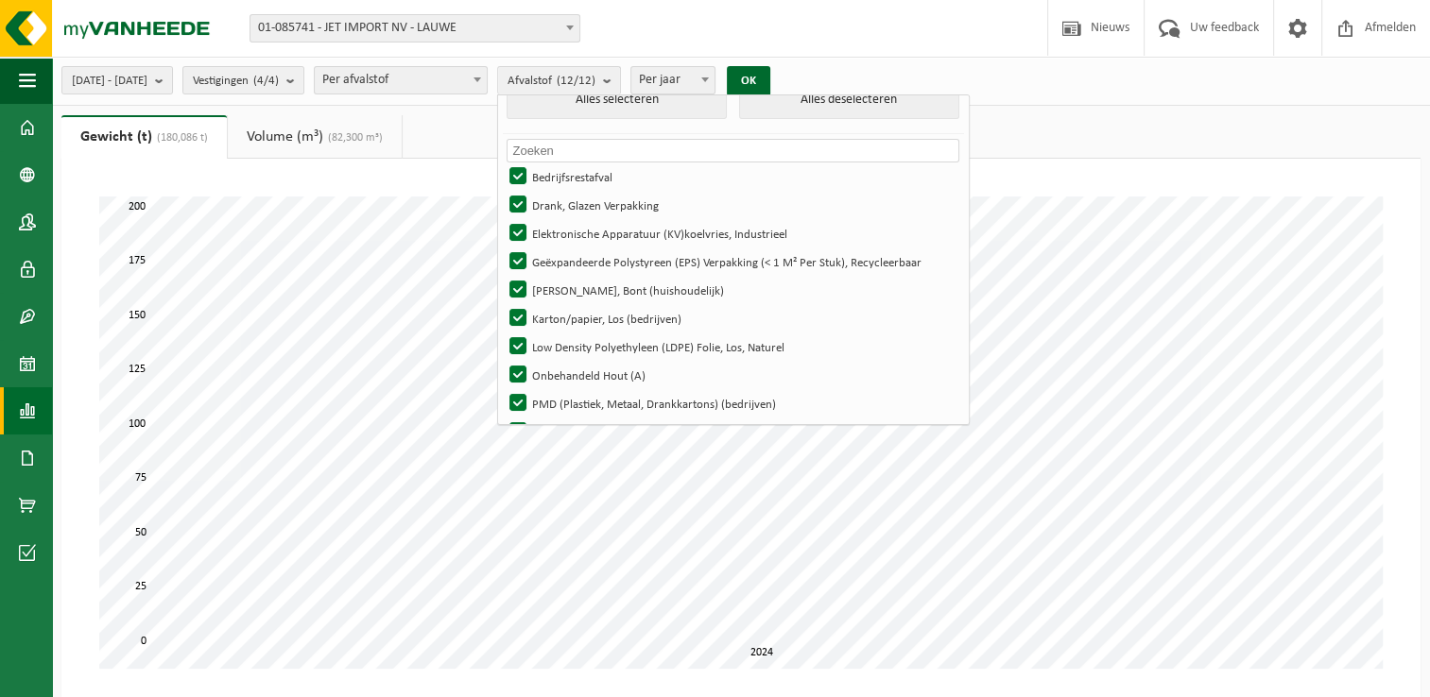
click at [714, 81] on span at bounding box center [704, 79] width 19 height 25
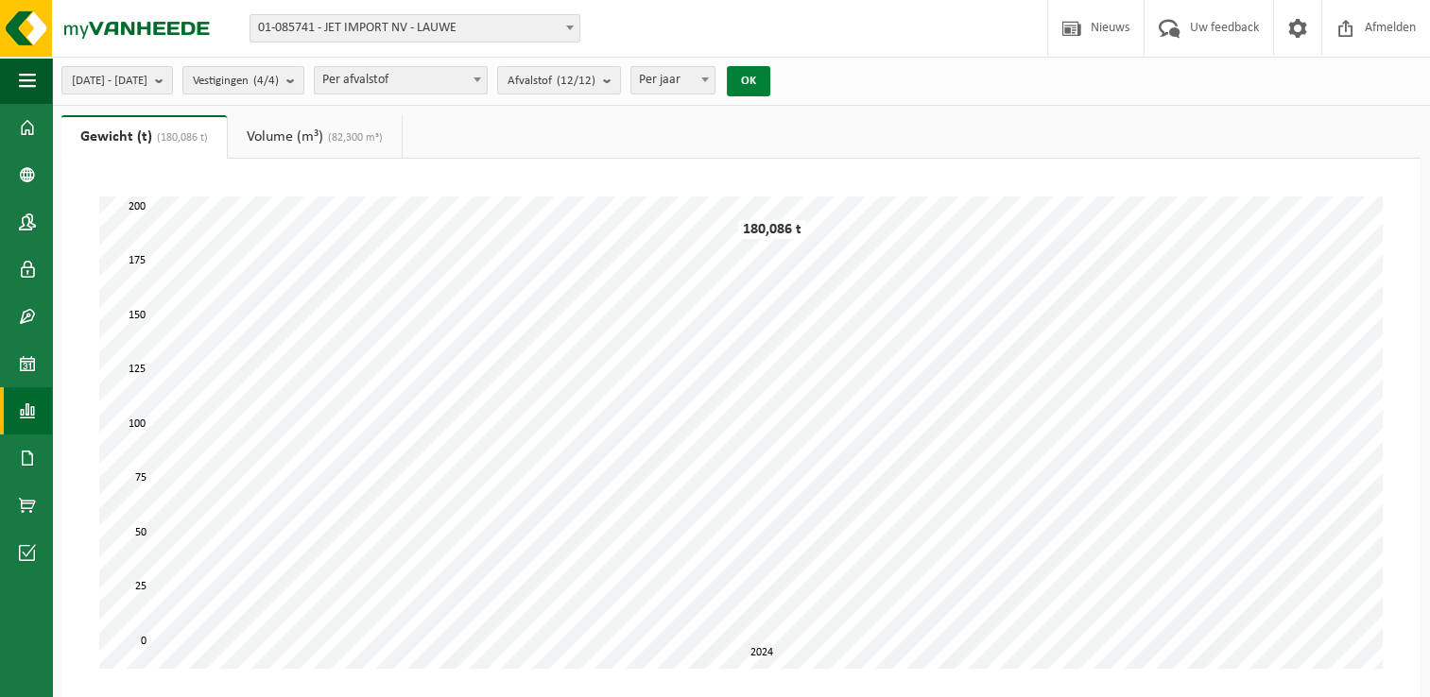
click at [770, 76] on button "OK" at bounding box center [748, 81] width 43 height 30
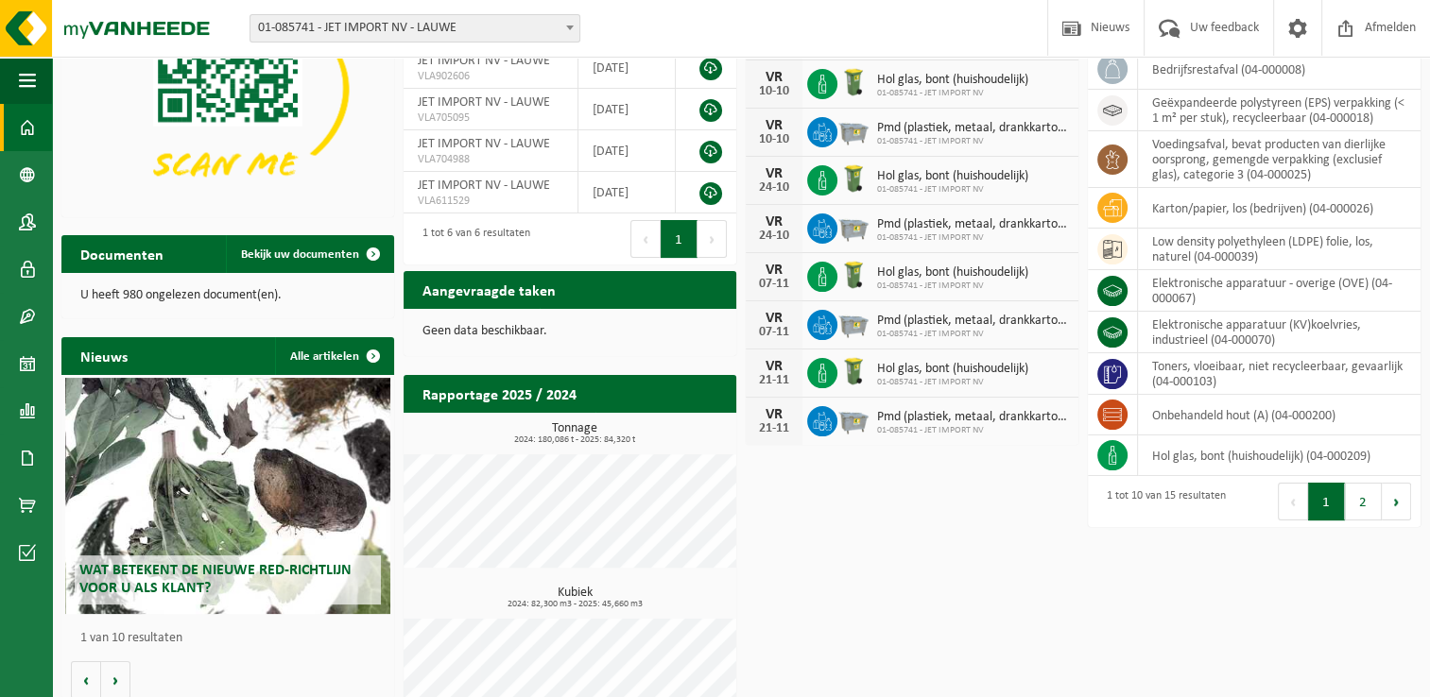
scroll to position [241, 0]
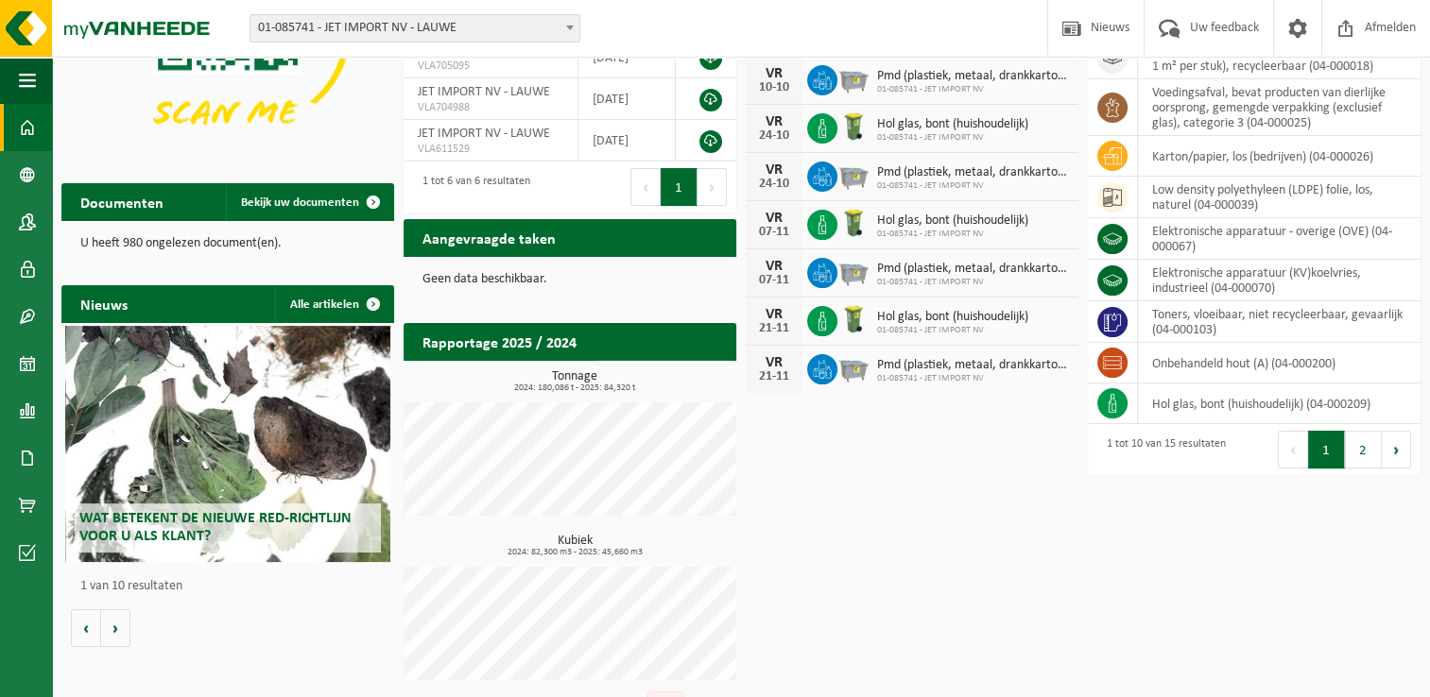
click at [704, 360] on span at bounding box center [715, 379] width 38 height 38
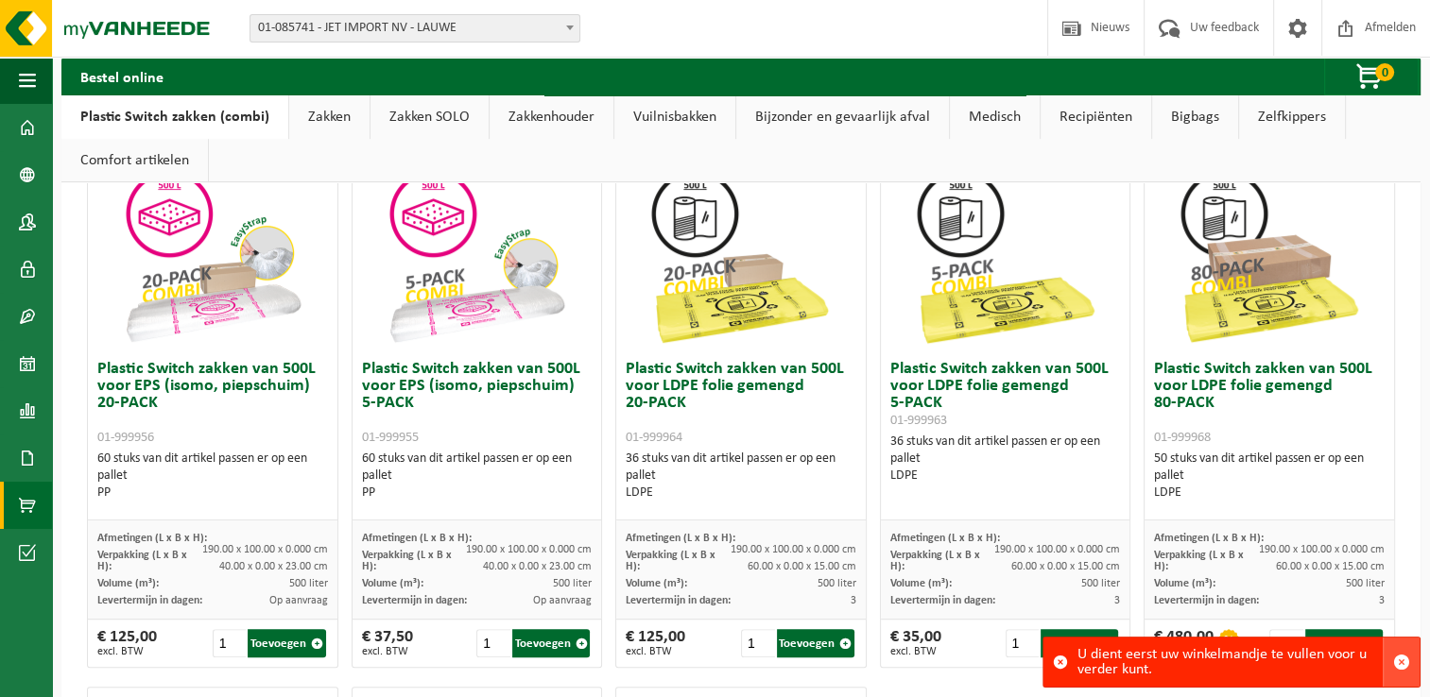
click at [1395, 661] on span "button" at bounding box center [1401, 662] width 17 height 17
